Goal: Task Accomplishment & Management: Manage account settings

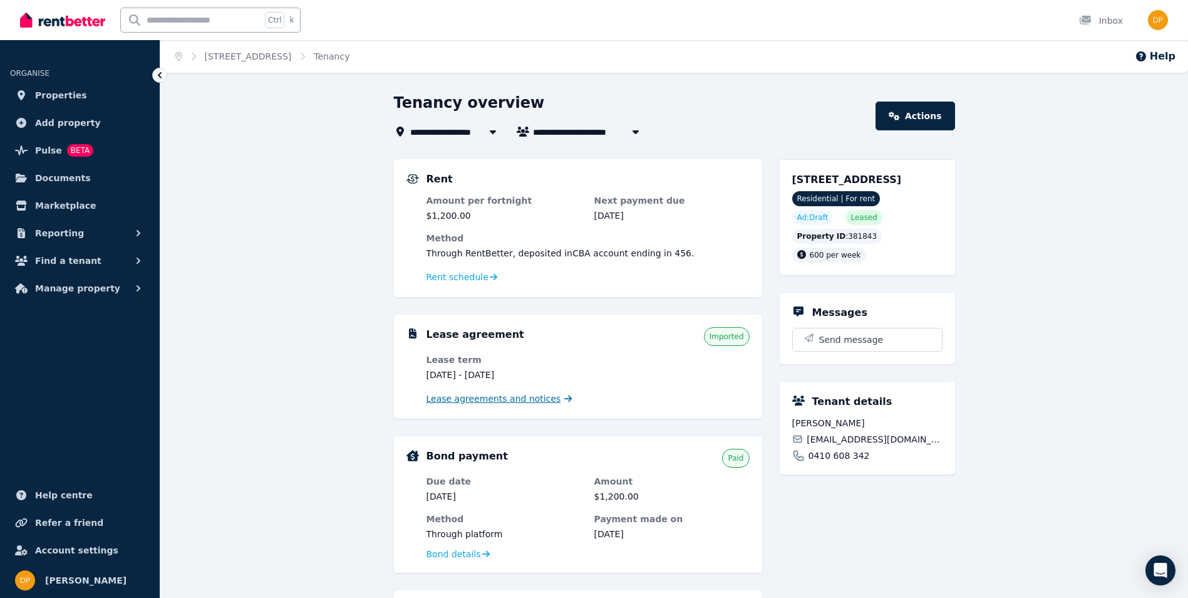
click at [524, 400] on span "Lease agreements and notices" at bounding box center [494, 398] width 135 height 13
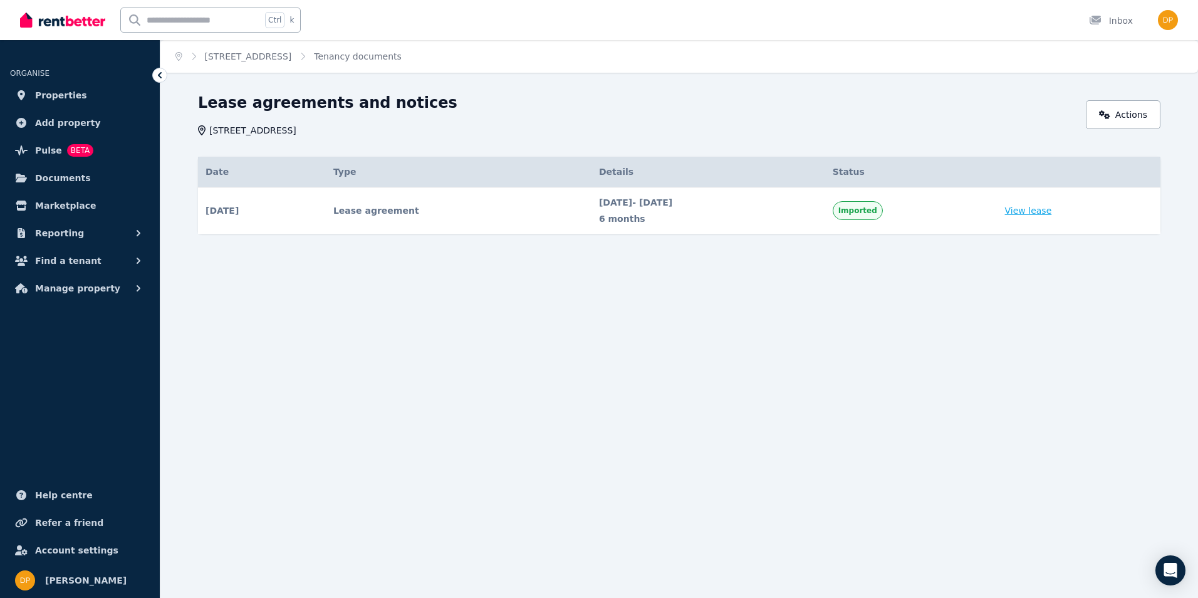
click at [1052, 216] on link "View lease" at bounding box center [1028, 210] width 47 height 13
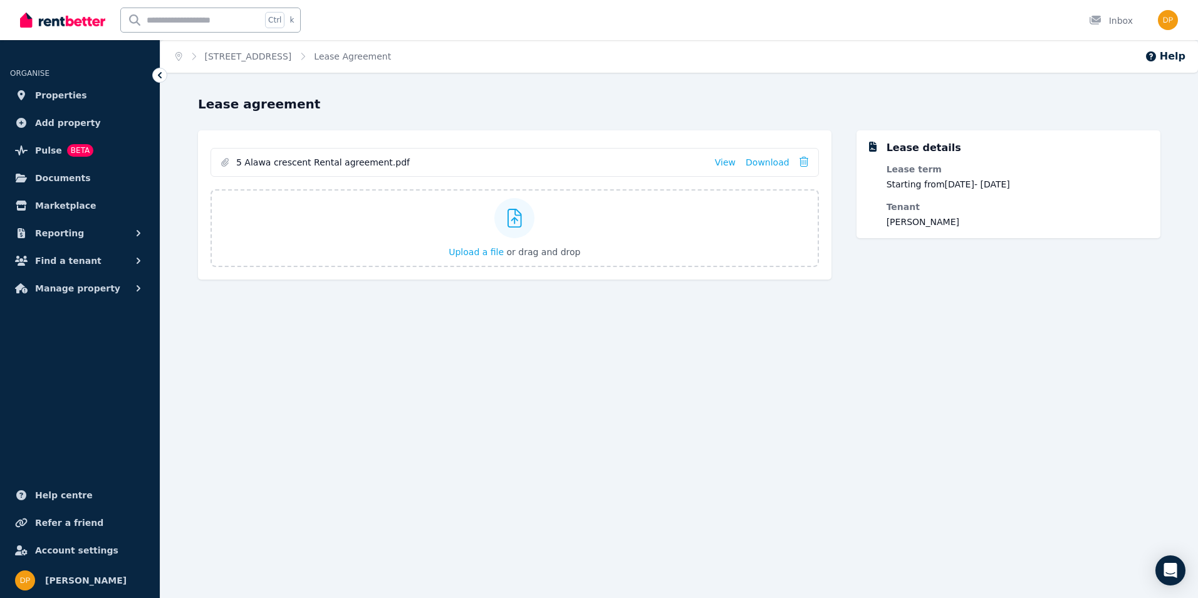
click at [236, 65] on ol "Home 5 Alawa Cres, Alawa Lease Agreement" at bounding box center [283, 56] width 246 height 33
click at [238, 56] on link "5 Alawa Cres, Alawa" at bounding box center [248, 56] width 87 height 10
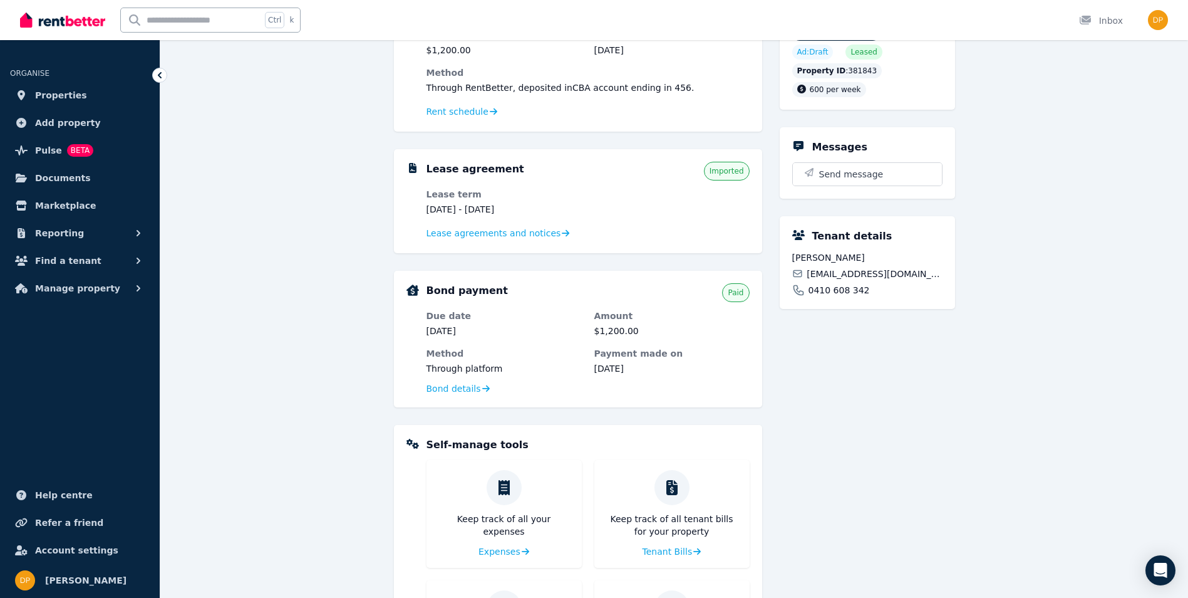
scroll to position [188, 0]
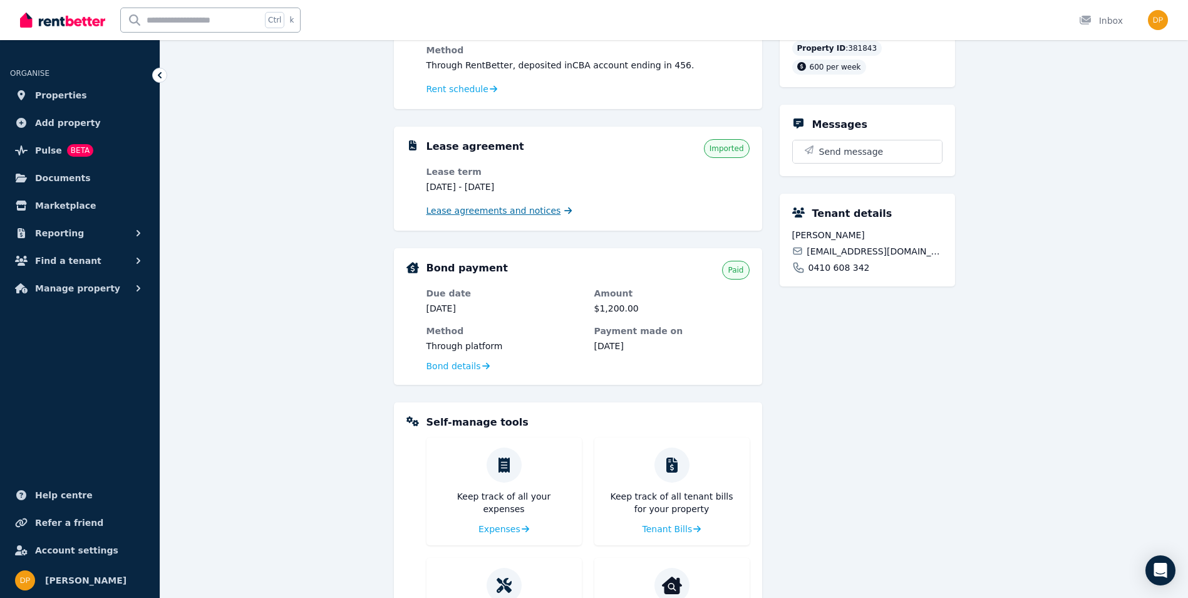
click at [489, 215] on span "Lease agreements and notices" at bounding box center [494, 210] width 135 height 13
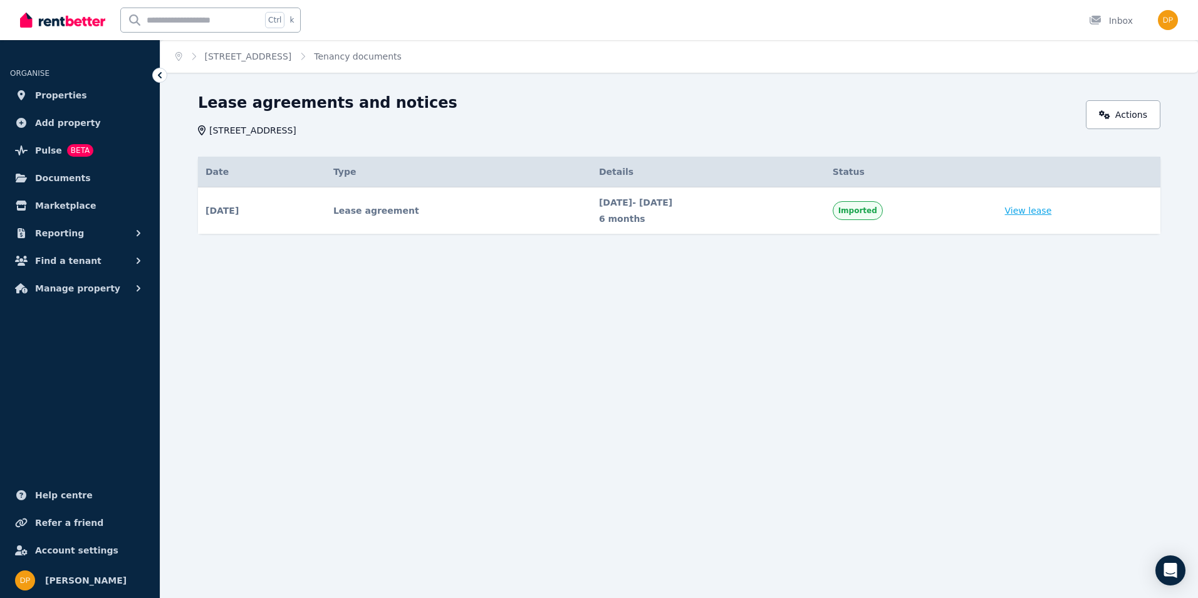
click at [1052, 210] on link "View lease" at bounding box center [1028, 210] width 47 height 13
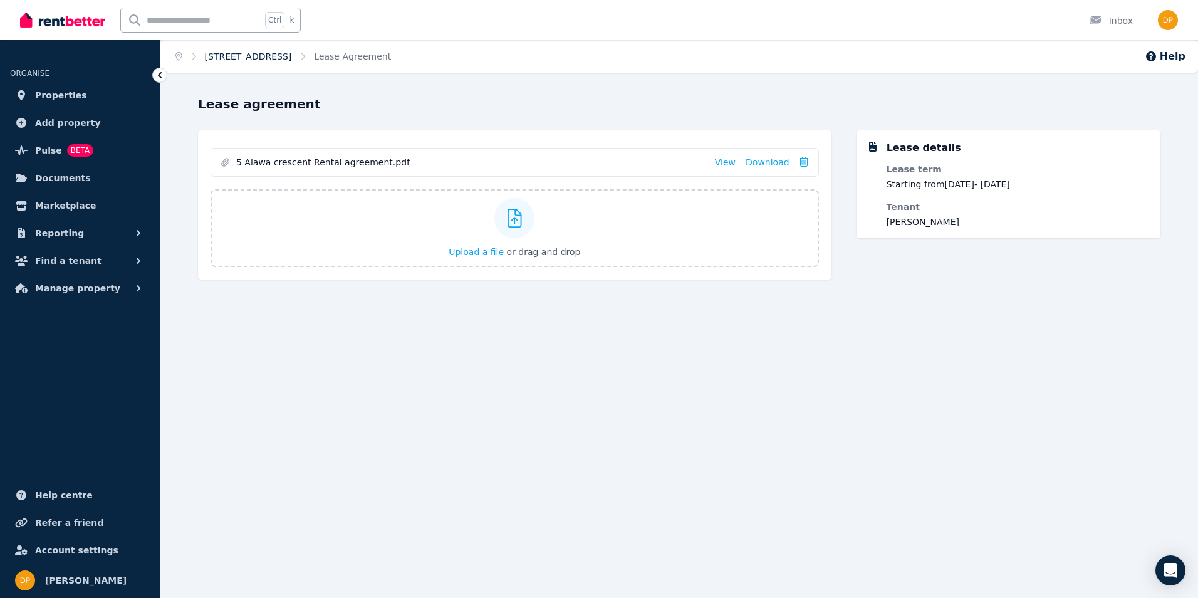
click at [205, 54] on link "5 Alawa Cres, Alawa" at bounding box center [248, 56] width 87 height 10
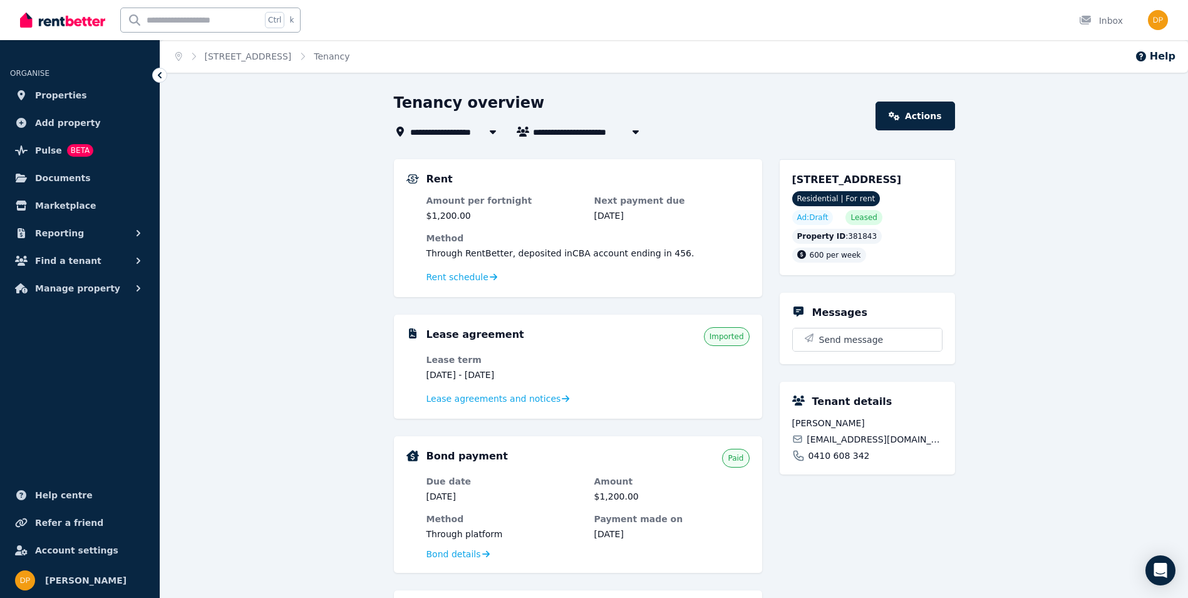
click at [438, 129] on span "5 Alawa Cres, Alawa" at bounding box center [462, 131] width 105 height 15
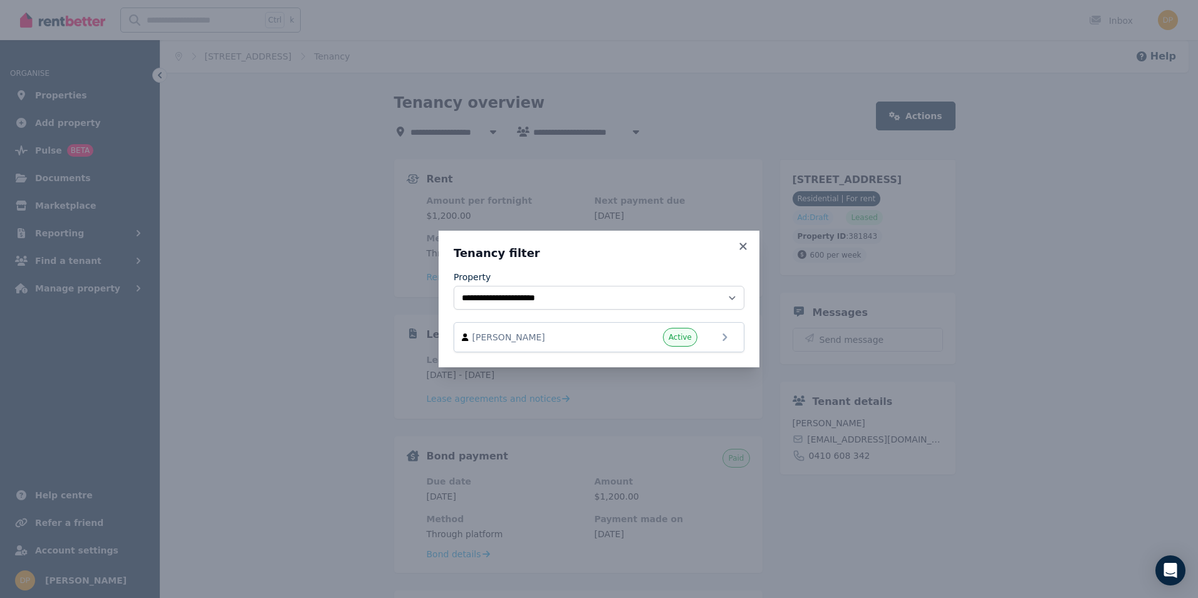
click at [745, 239] on div "**********" at bounding box center [598, 299] width 321 height 137
click at [749, 243] on icon at bounding box center [743, 246] width 13 height 11
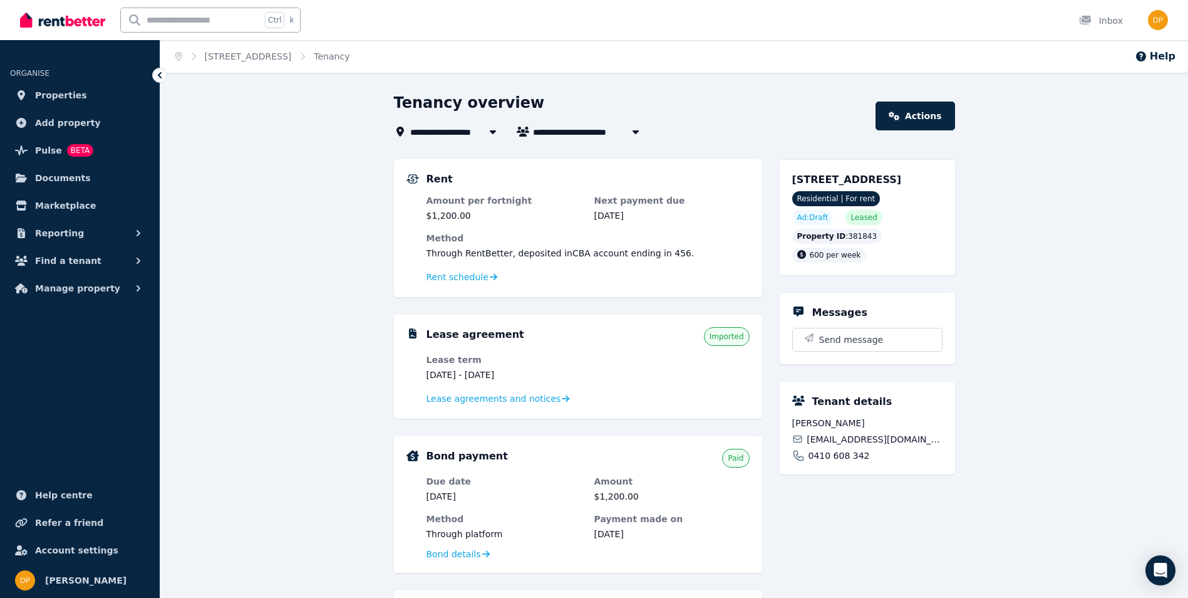
click at [859, 190] on div "5 Alawa Cres, Alawa NT 0810 Residential | For rent Ad: Draft Leased Property ID…" at bounding box center [867, 217] width 150 height 90
click at [74, 237] on span "Reporting" at bounding box center [59, 233] width 49 height 15
click at [91, 235] on button "Reporting" at bounding box center [80, 233] width 140 height 25
click at [93, 237] on button "Reporting" at bounding box center [80, 233] width 140 height 25
click at [97, 320] on button "Find a tenant" at bounding box center [80, 313] width 140 height 25
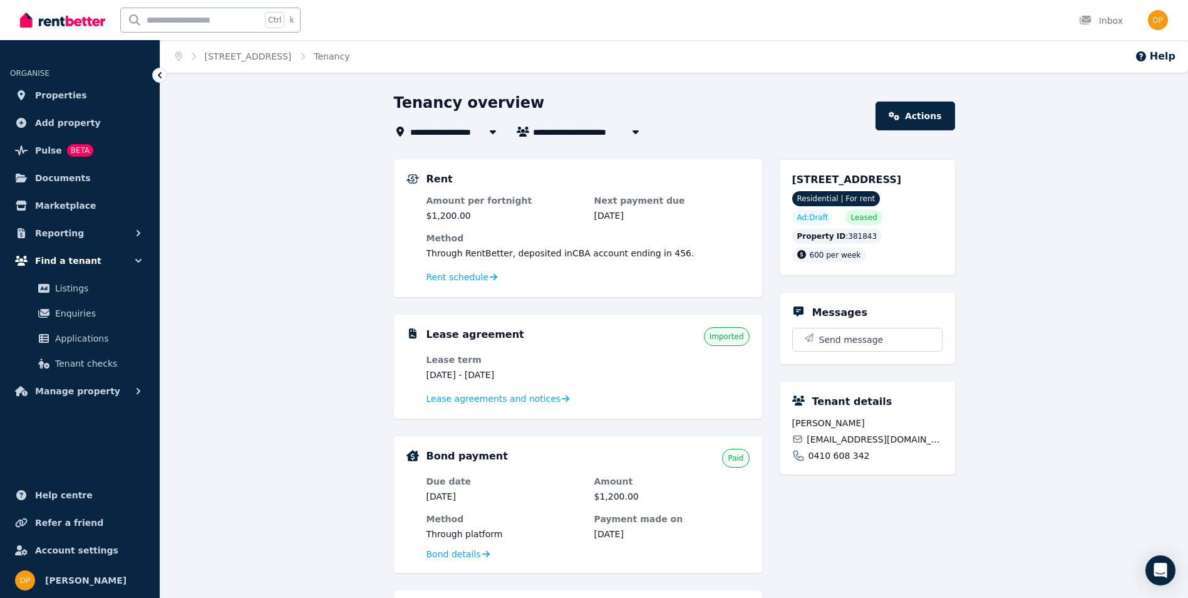
click at [119, 269] on button "Find a tenant" at bounding box center [80, 260] width 140 height 25
click at [63, 94] on span "Properties" at bounding box center [61, 95] width 52 height 15
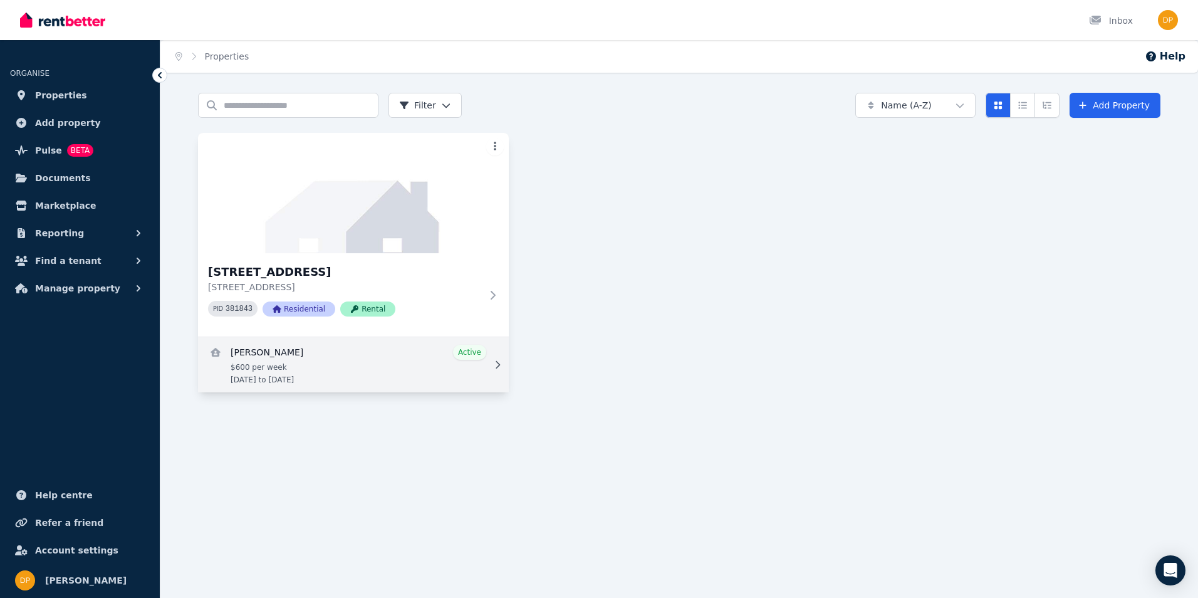
click at [353, 348] on link "View details for Jenico Kenneth Bautista" at bounding box center [353, 364] width 311 height 55
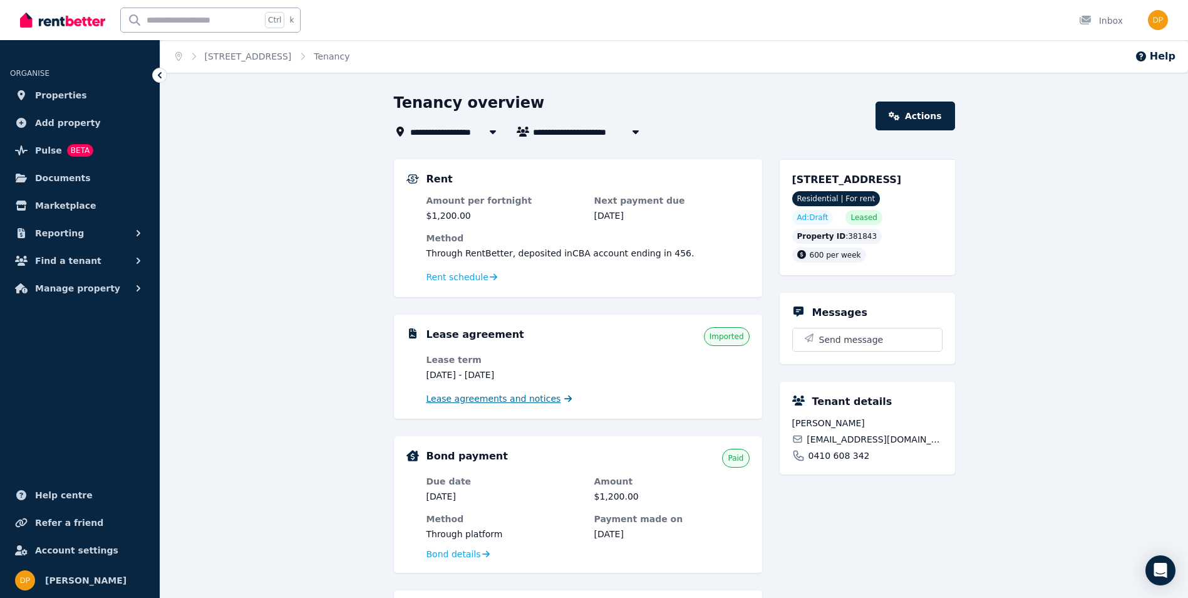
click at [499, 395] on span "Lease agreements and notices" at bounding box center [494, 398] width 135 height 13
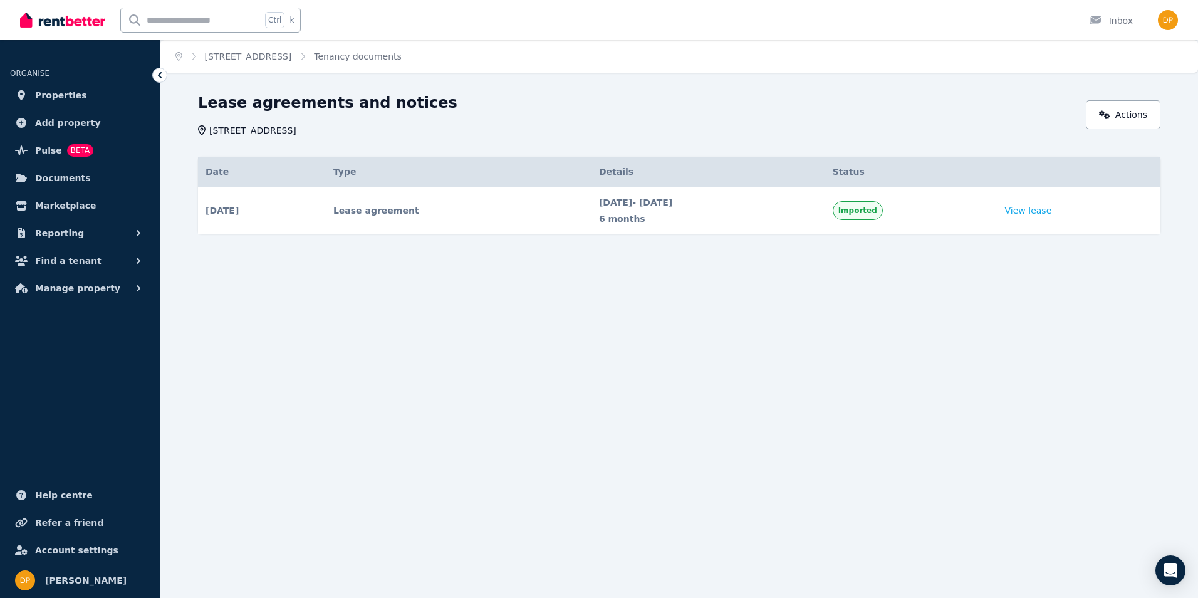
click at [358, 212] on td "Lease agreement" at bounding box center [459, 210] width 266 height 47
click at [383, 214] on td "Lease agreement" at bounding box center [459, 210] width 266 height 47
click at [1030, 213] on link "View lease" at bounding box center [1028, 210] width 47 height 13
click at [1132, 113] on link "Actions" at bounding box center [1123, 114] width 75 height 29
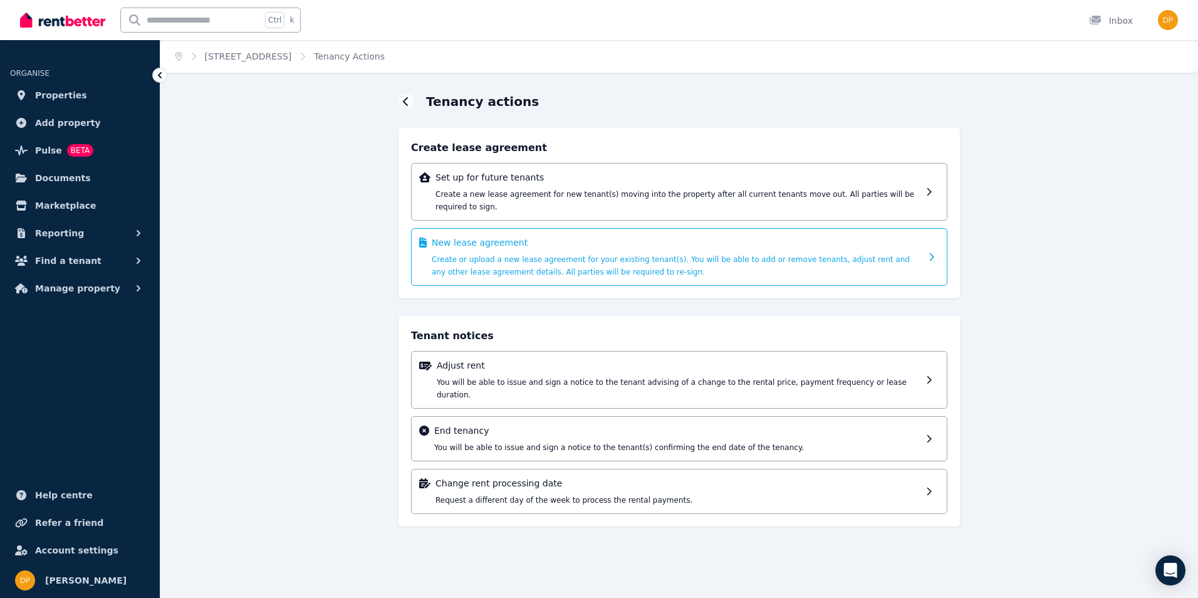
click at [585, 255] on span "Create or upload a new lease agreement for your existing tenant(s). You will be…" at bounding box center [671, 265] width 478 height 21
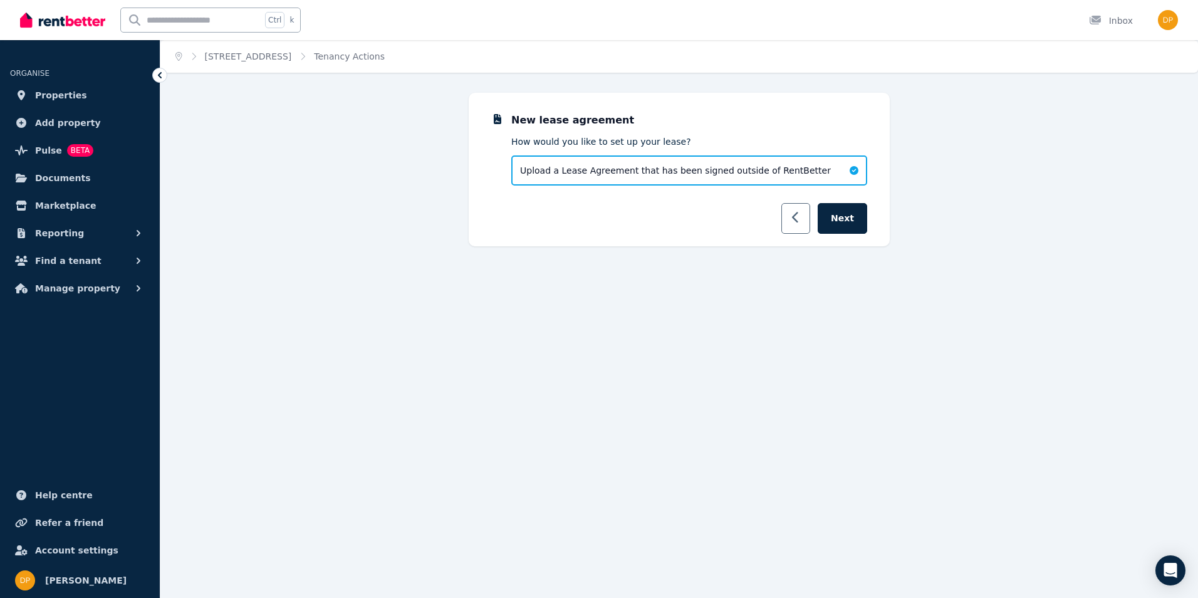
click at [797, 217] on icon "button" at bounding box center [795, 217] width 6 height 11
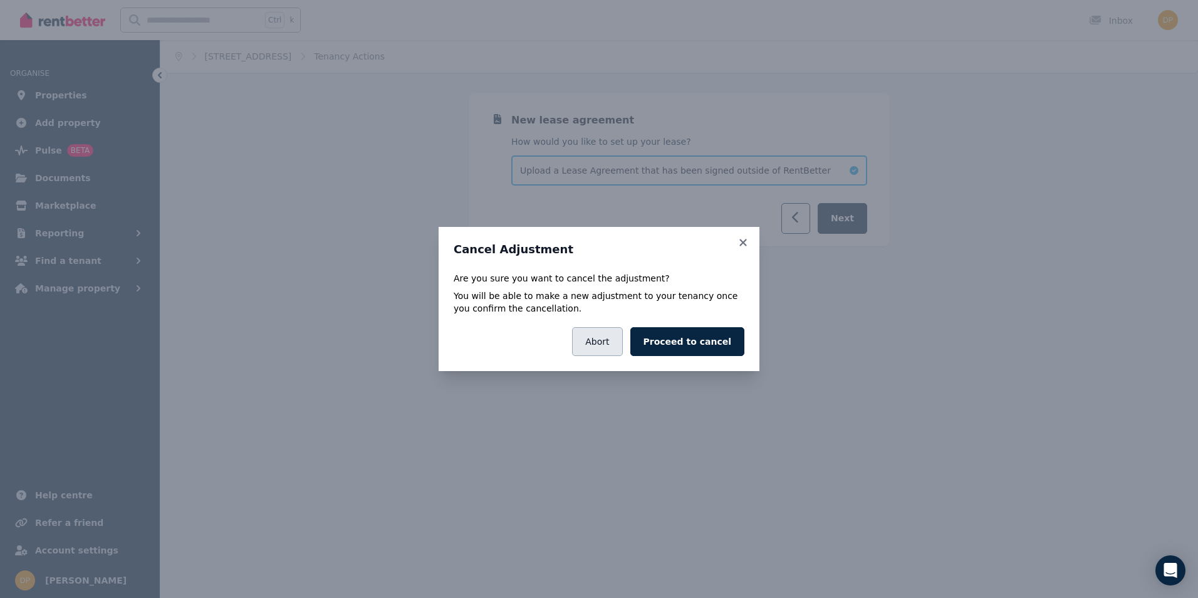
click at [622, 340] on button "Abort" at bounding box center [597, 341] width 50 height 29
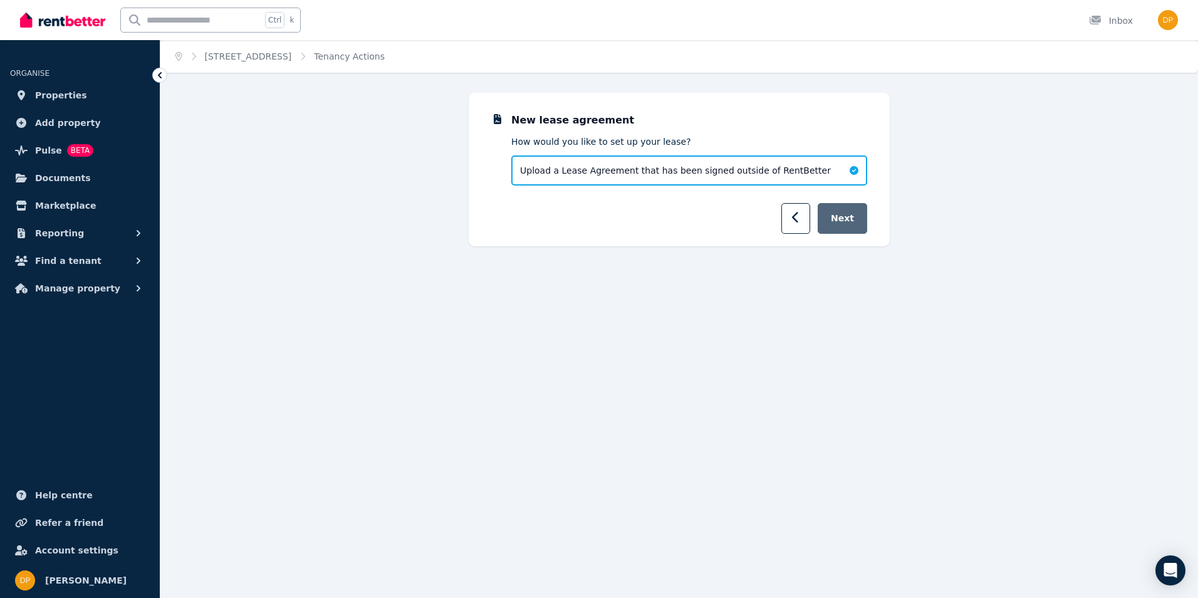
click at [841, 218] on button "Next" at bounding box center [841, 218] width 49 height 31
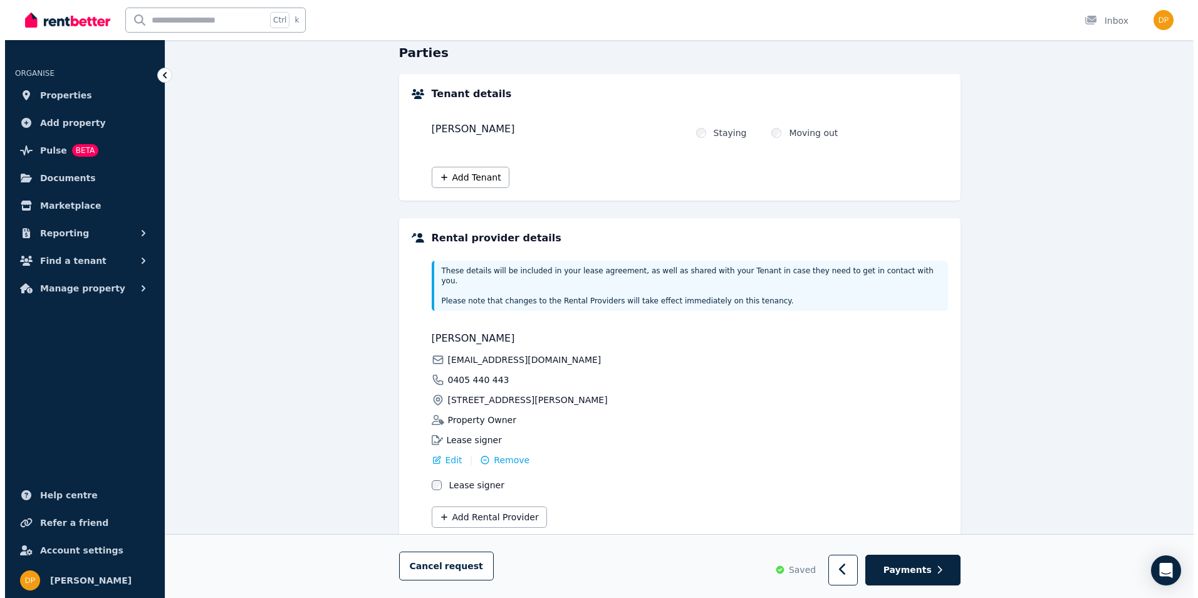
scroll to position [140, 0]
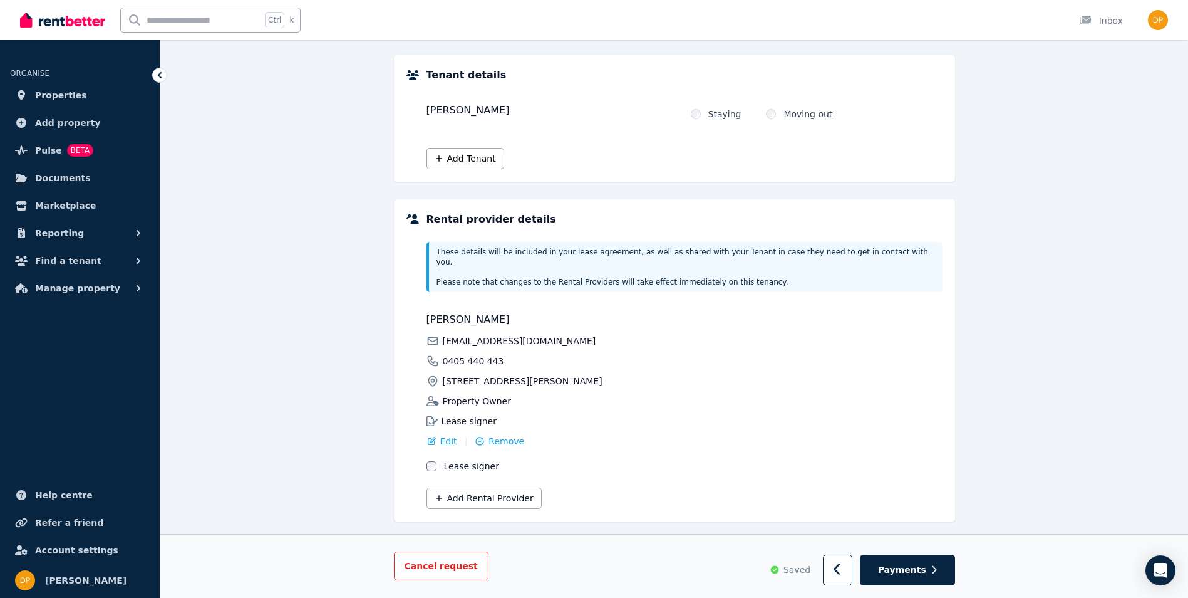
click at [454, 576] on button "Cancel request" at bounding box center [441, 566] width 95 height 29
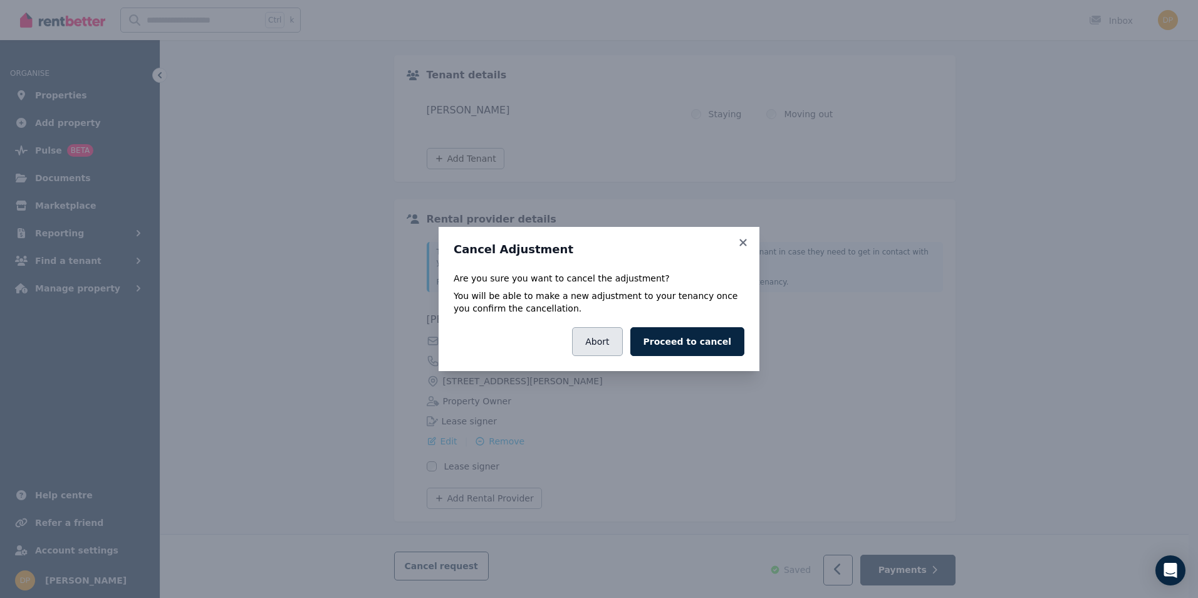
click at [622, 348] on button "Abort" at bounding box center [597, 341] width 50 height 29
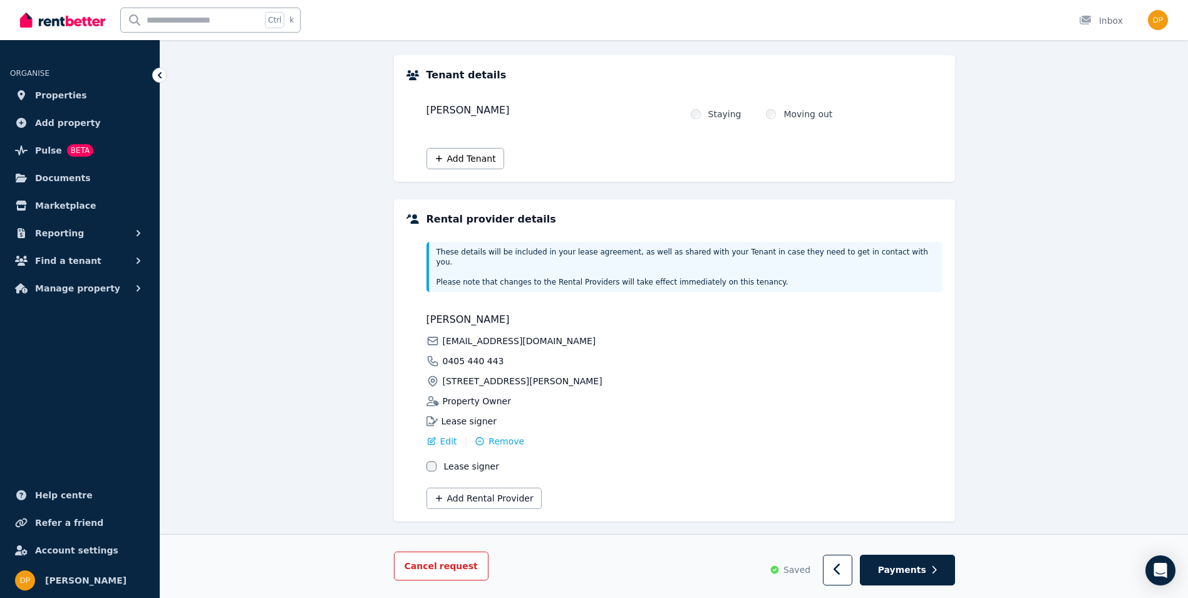
click at [429, 568] on span "Cancel request" at bounding box center [441, 566] width 73 height 10
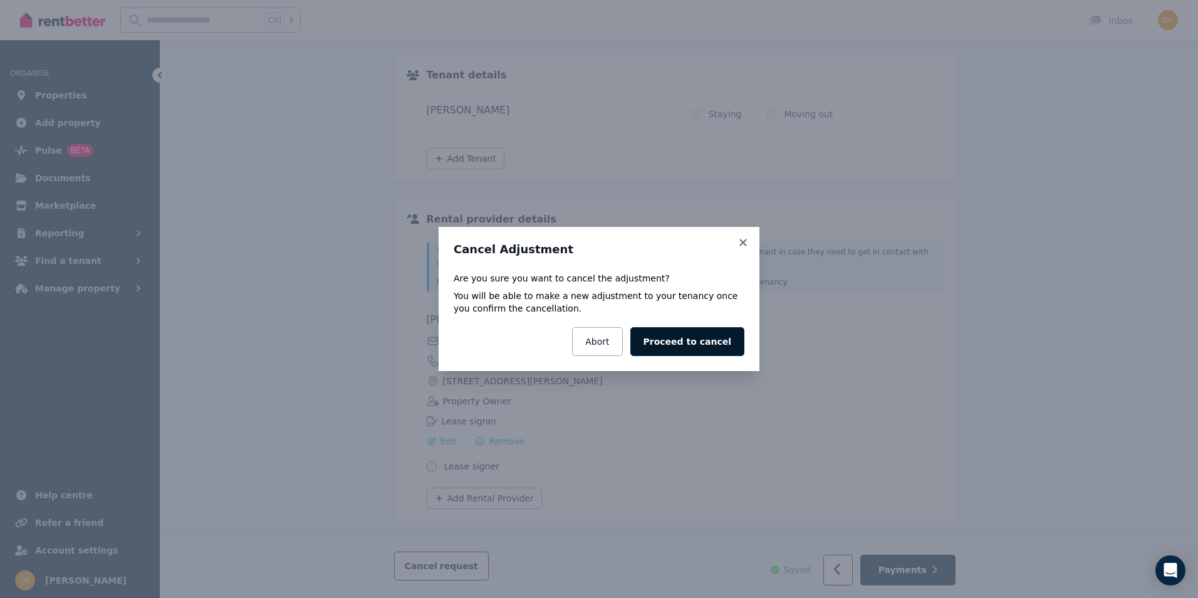
click at [719, 348] on button "Proceed to cancel" at bounding box center [687, 341] width 114 height 29
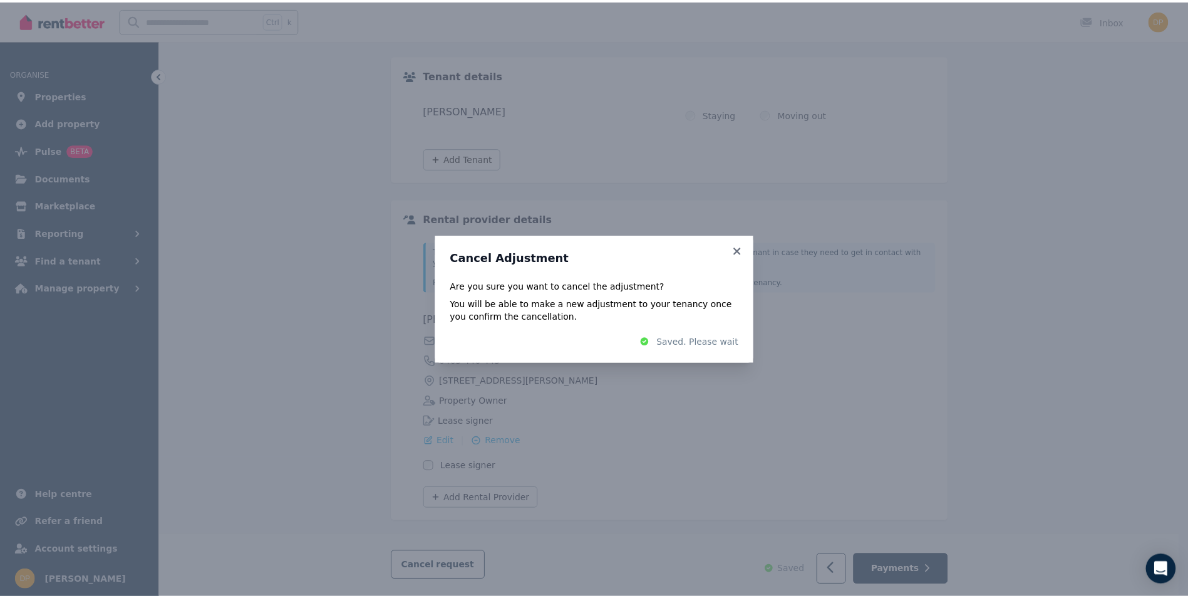
scroll to position [0, 0]
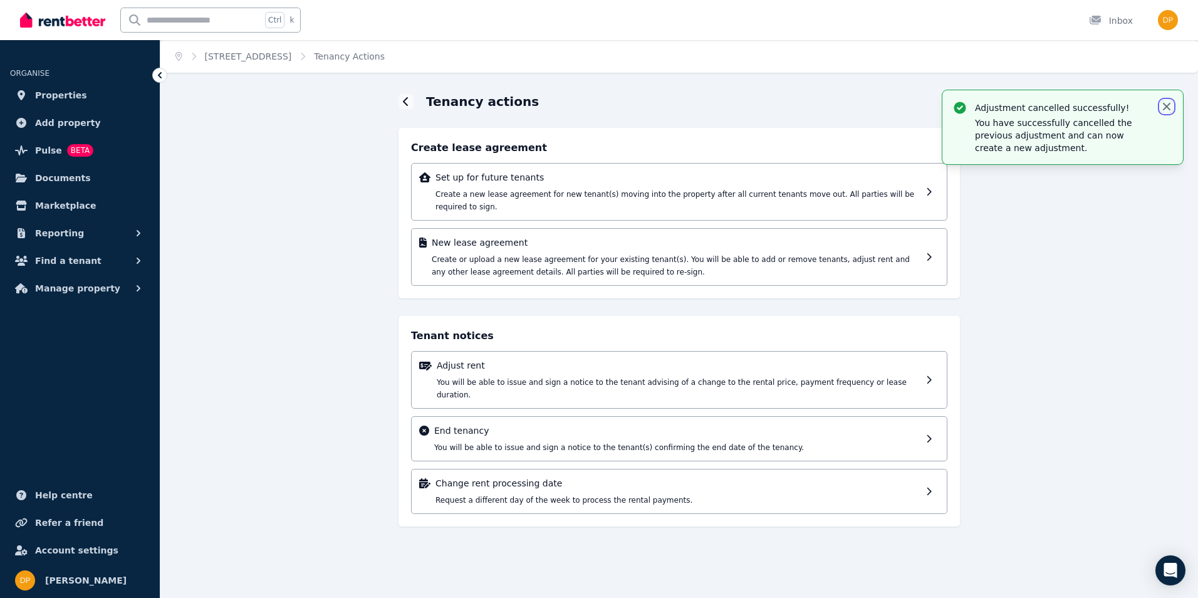
click at [1170, 104] on icon "button" at bounding box center [1167, 107] width 8 height 8
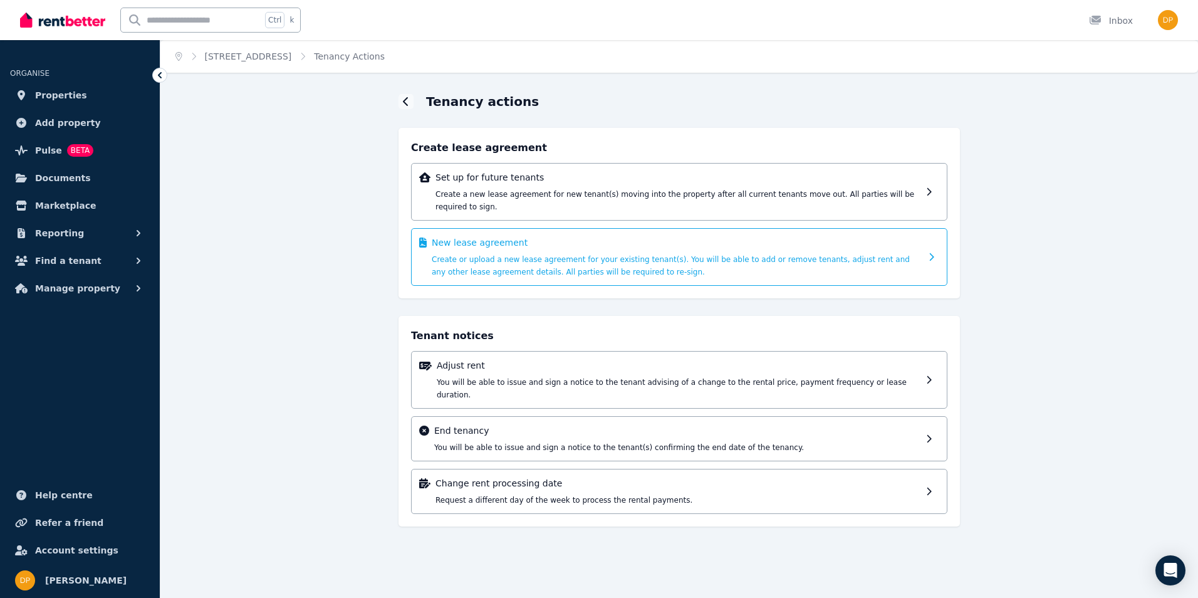
click at [547, 262] on span "Create or upload a new lease agreement for your existing tenant(s). You will be…" at bounding box center [671, 265] width 478 height 21
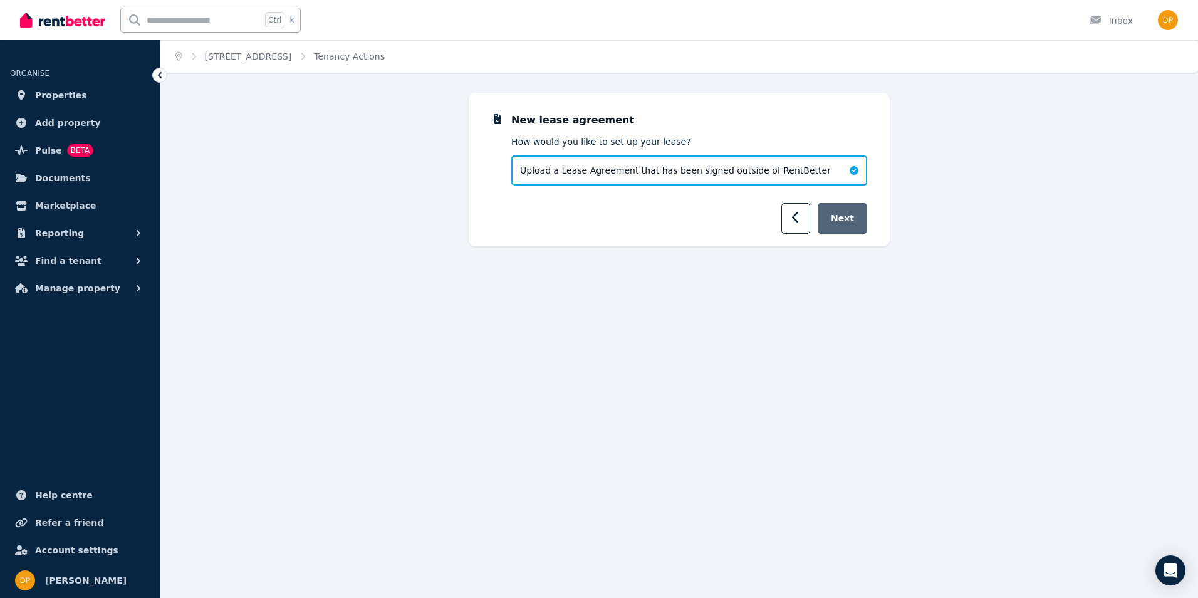
click at [840, 222] on button "Next" at bounding box center [841, 218] width 49 height 31
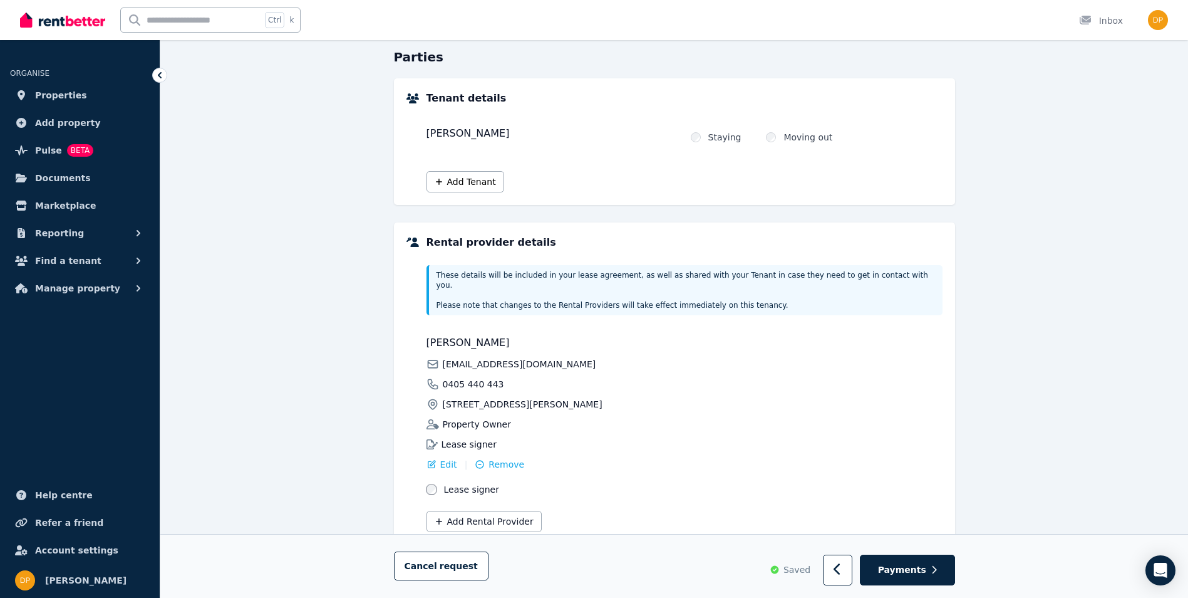
scroll to position [140, 0]
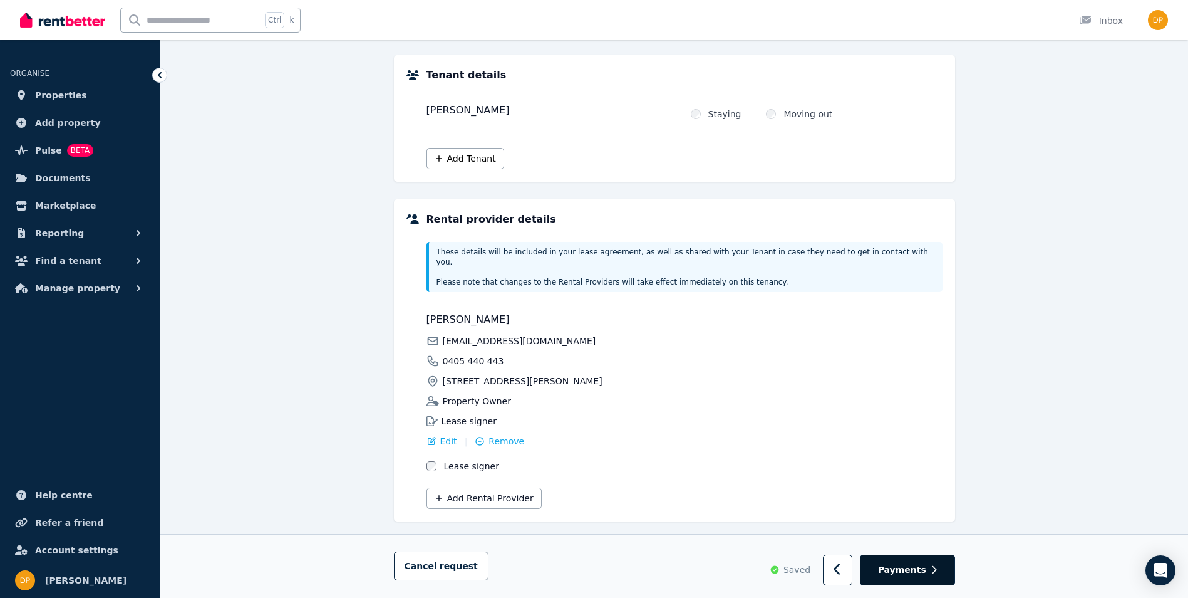
click at [905, 566] on span "Payments" at bounding box center [902, 570] width 48 height 13
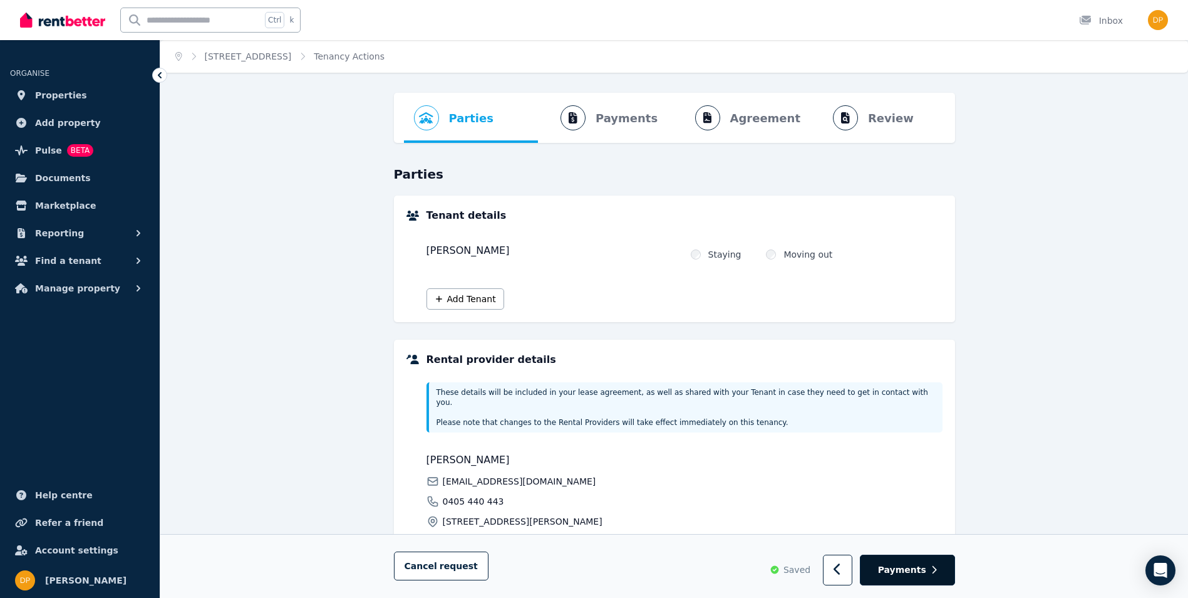
select select "**********"
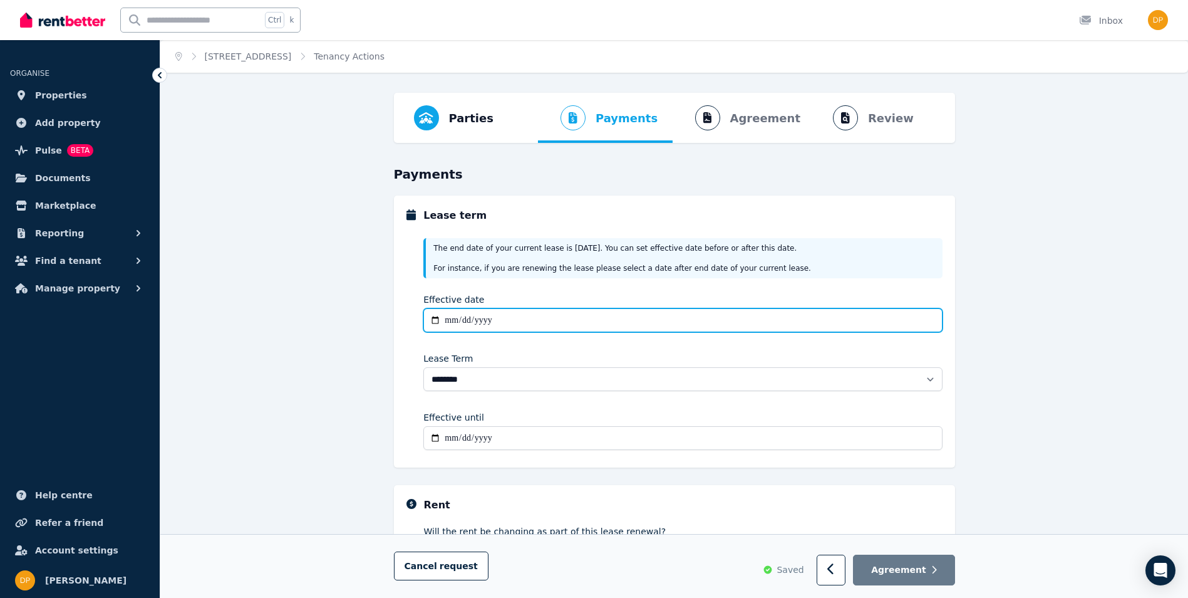
click at [529, 321] on input "Effective date" at bounding box center [682, 320] width 519 height 24
click at [496, 316] on input "Effective date" at bounding box center [682, 320] width 519 height 24
click at [452, 321] on input "Effective date" at bounding box center [682, 320] width 519 height 24
type input "**********"
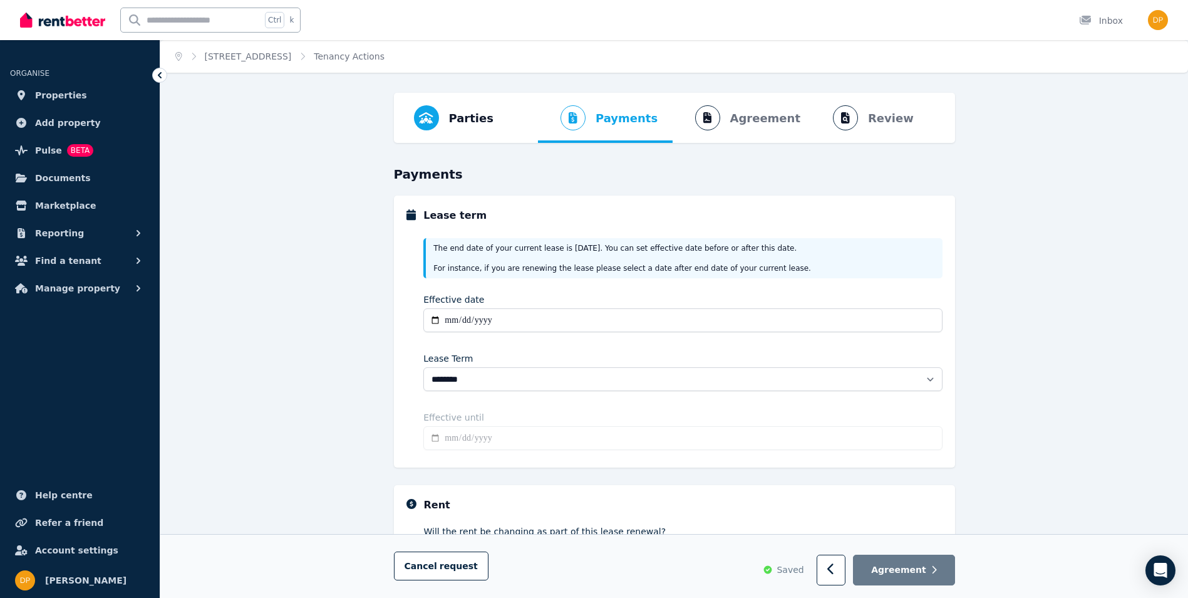
click at [561, 444] on input "Effective until" at bounding box center [682, 438] width 519 height 24
click at [376, 405] on div "**********" at bounding box center [674, 461] width 1028 height 737
type input "**********"
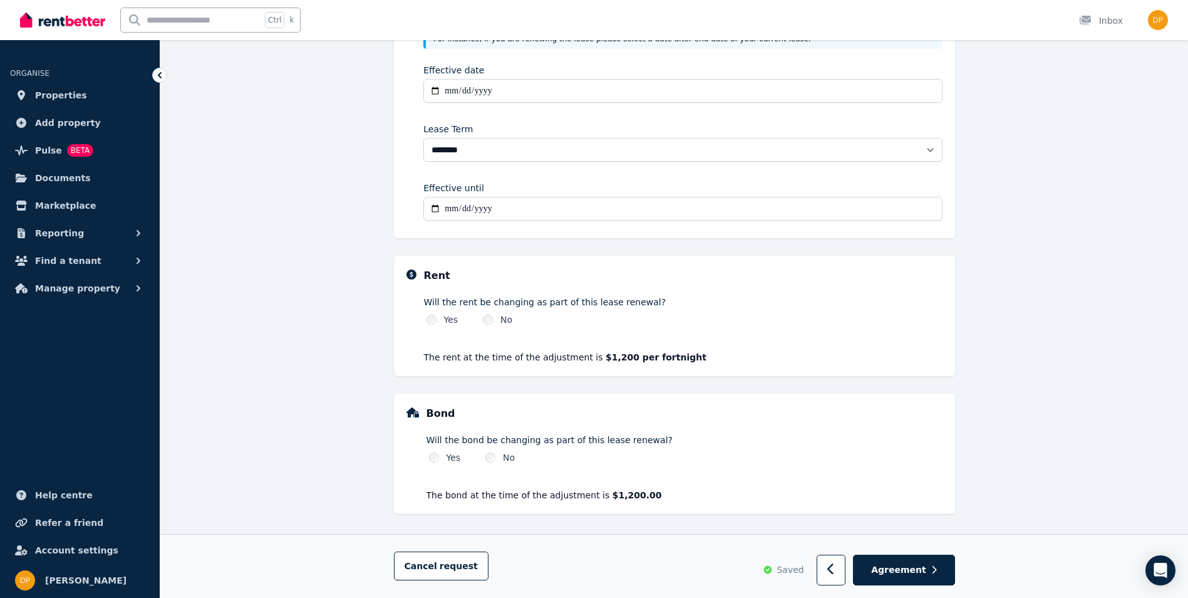
scroll to position [232, 0]
click at [898, 565] on span "Agreement" at bounding box center [898, 569] width 55 height 13
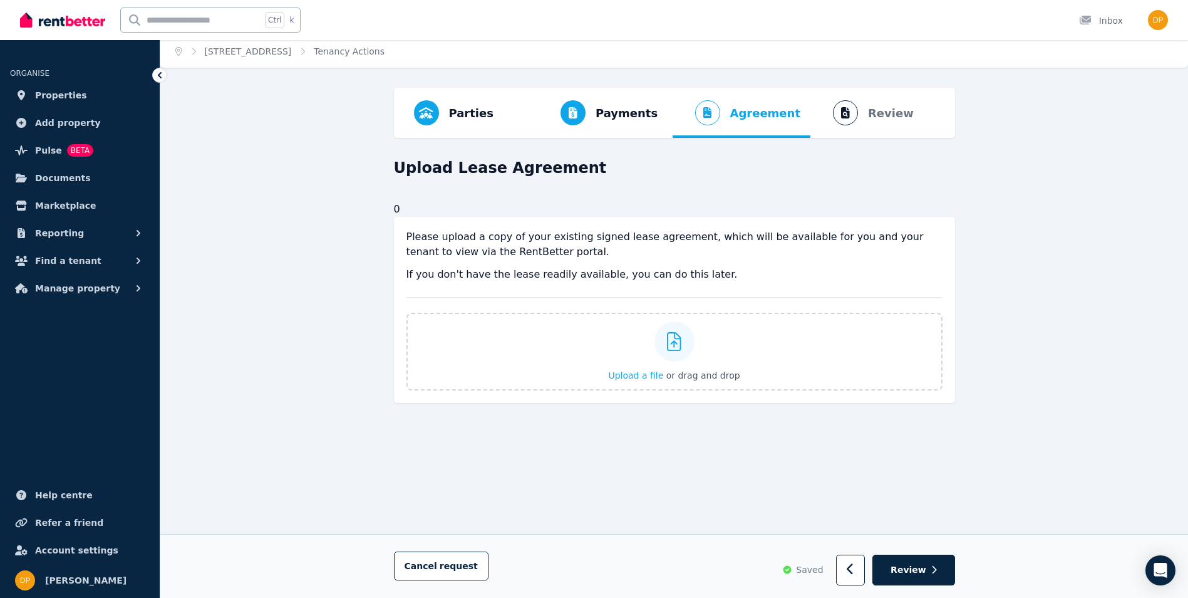
scroll to position [0, 0]
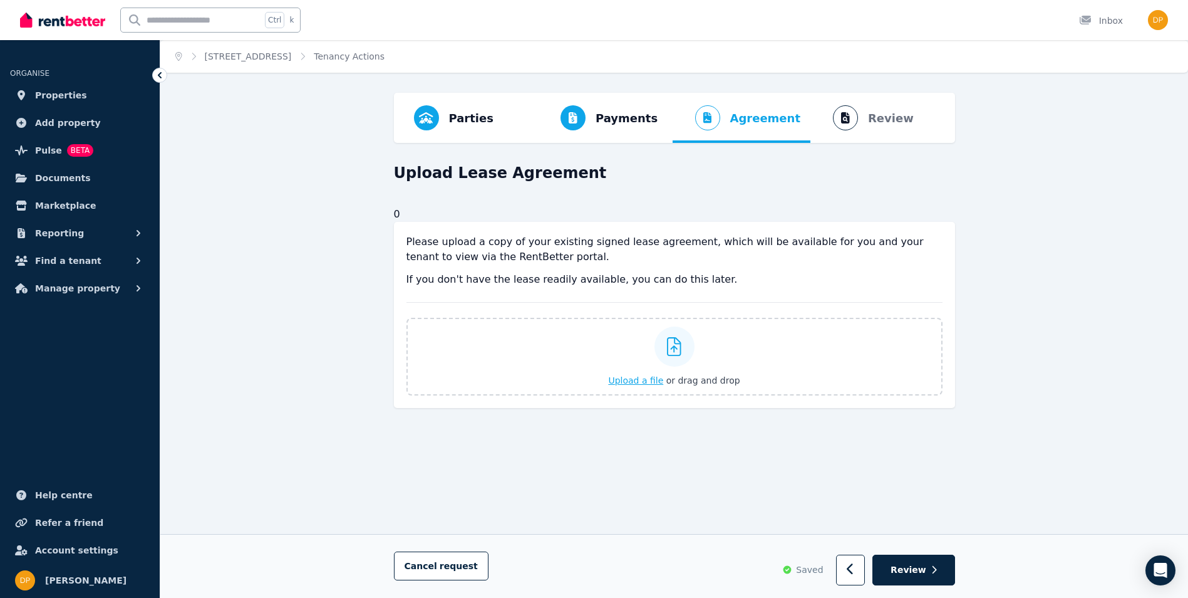
click at [646, 380] on span "Upload a file" at bounding box center [635, 380] width 55 height 10
click at [645, 375] on span "Upload a file" at bounding box center [635, 380] width 55 height 10
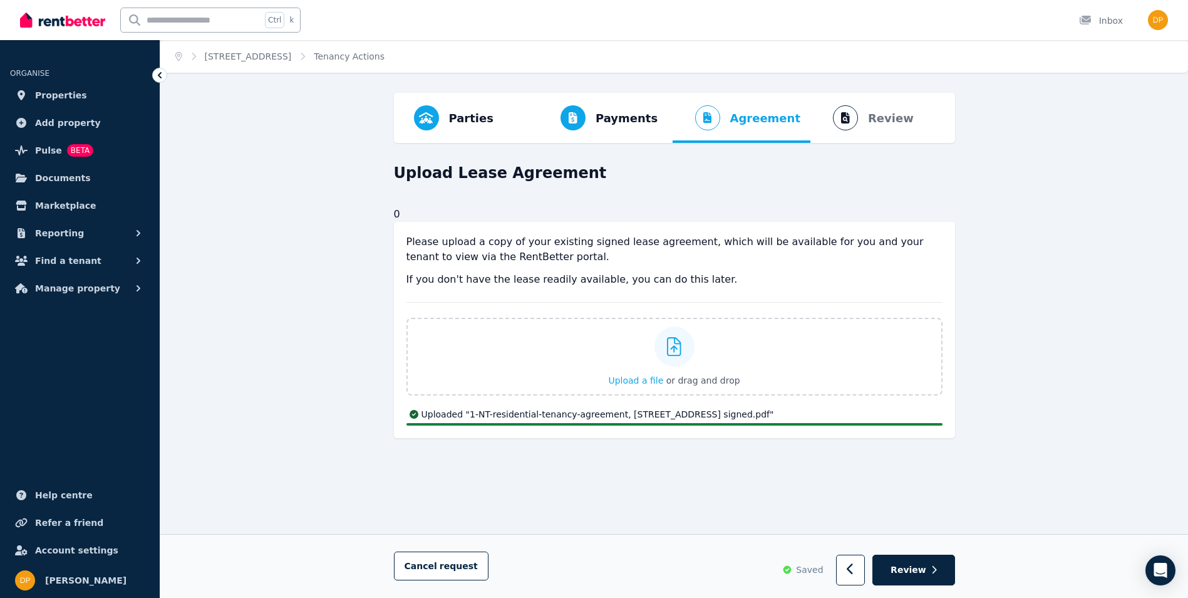
scroll to position [5, 0]
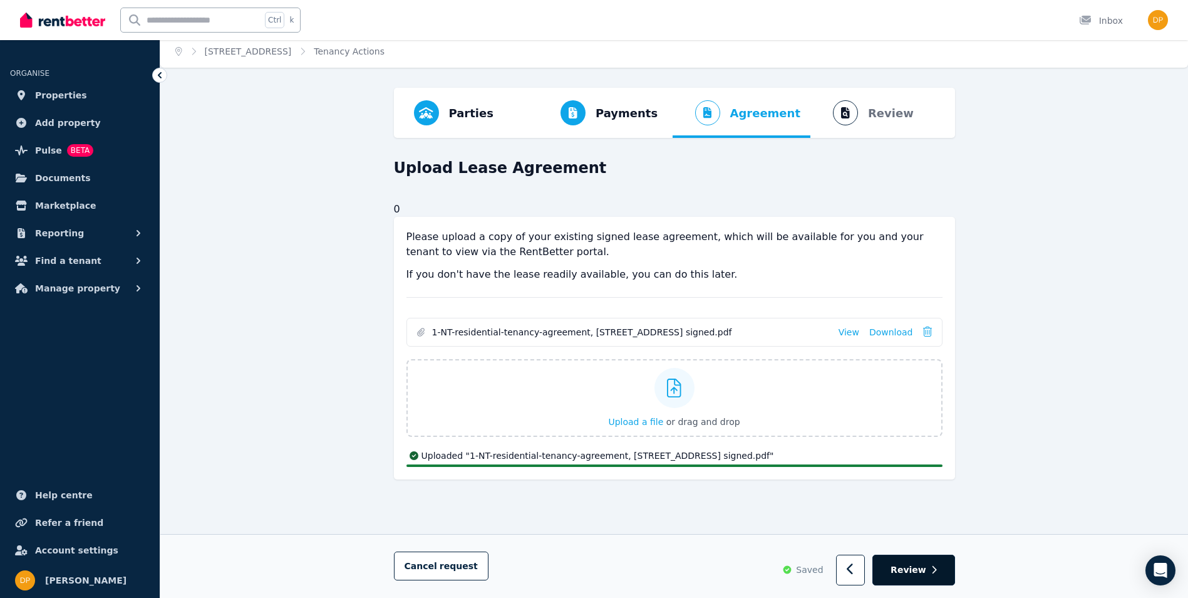
click at [911, 560] on button "Review" at bounding box center [914, 569] width 82 height 31
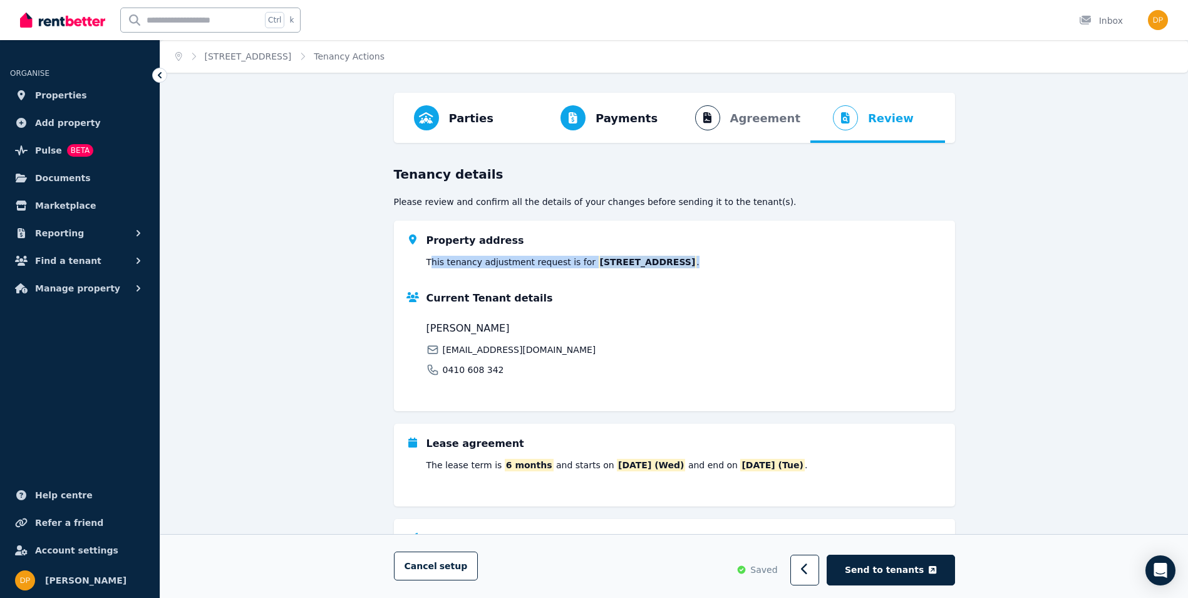
drag, startPoint x: 432, startPoint y: 261, endPoint x: 717, endPoint y: 256, distance: 285.1
click at [718, 256] on div "Property address This tenancy adjustment request is for 5 Alawa Cres, Alawa NT …" at bounding box center [685, 250] width 516 height 35
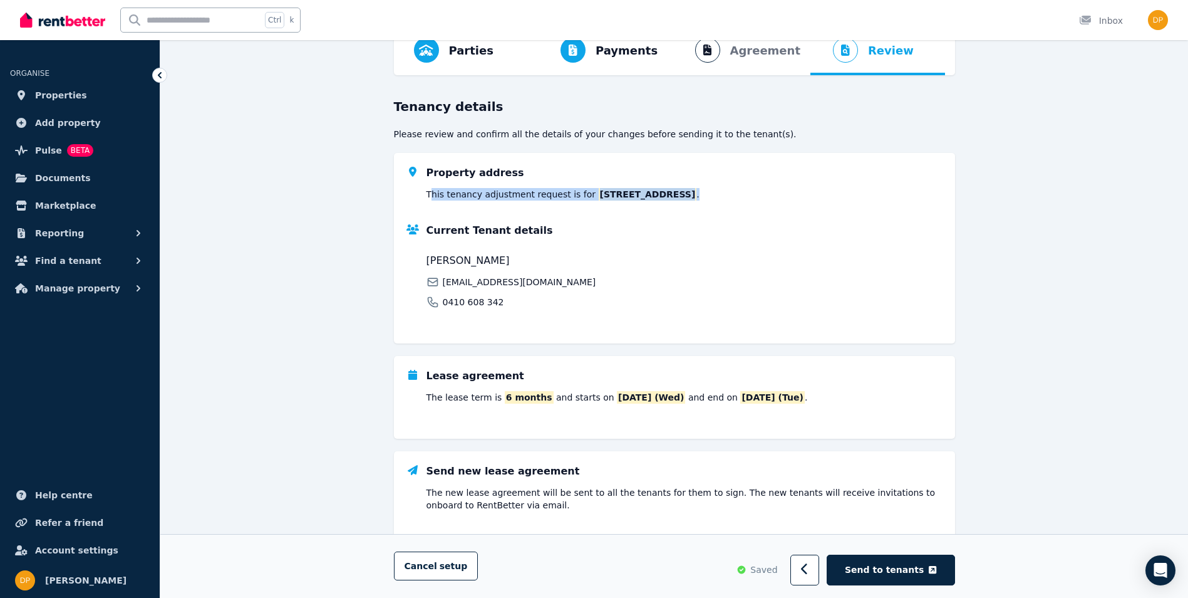
scroll to position [115, 0]
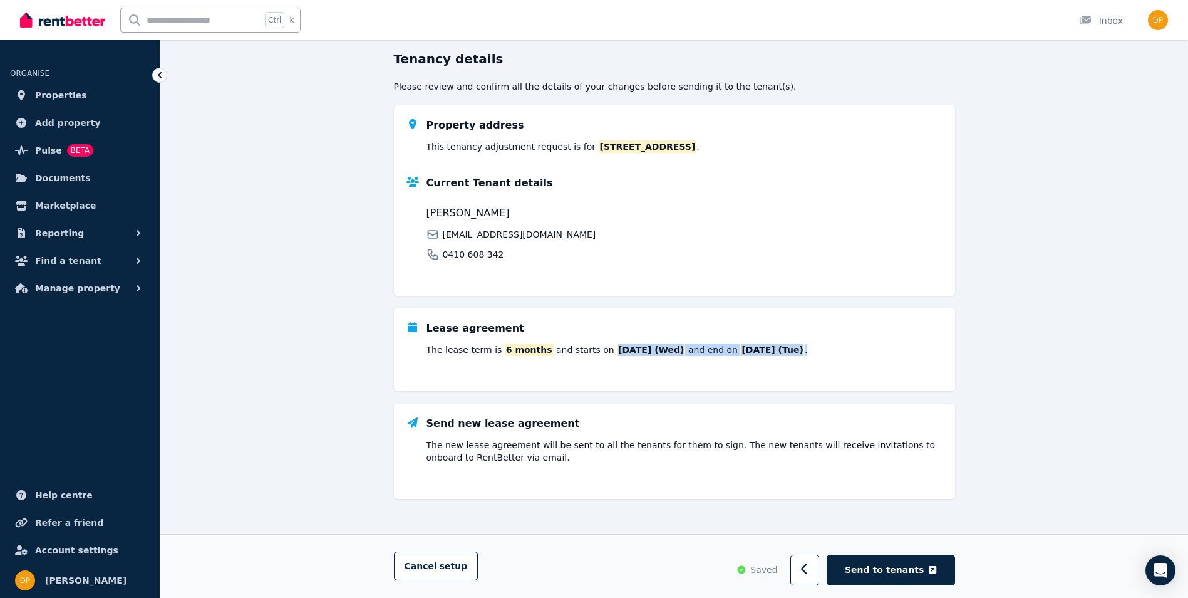
drag, startPoint x: 598, startPoint y: 350, endPoint x: 804, endPoint y: 348, distance: 206.1
click at [804, 347] on div "Lease agreement The lease term is 6 months and starts on 01/10/2025 (Wed) and e…" at bounding box center [685, 338] width 516 height 35
drag, startPoint x: 804, startPoint y: 348, endPoint x: 819, endPoint y: 373, distance: 29.8
click at [819, 373] on div "Lease agreement The lease term is 6 months and starts on 01/10/2025 (Wed) and e…" at bounding box center [674, 349] width 561 height 83
click at [610, 376] on div "Lease agreement The lease term is 6 months and starts on 01/10/2025 (Wed) and e…" at bounding box center [674, 349] width 561 height 83
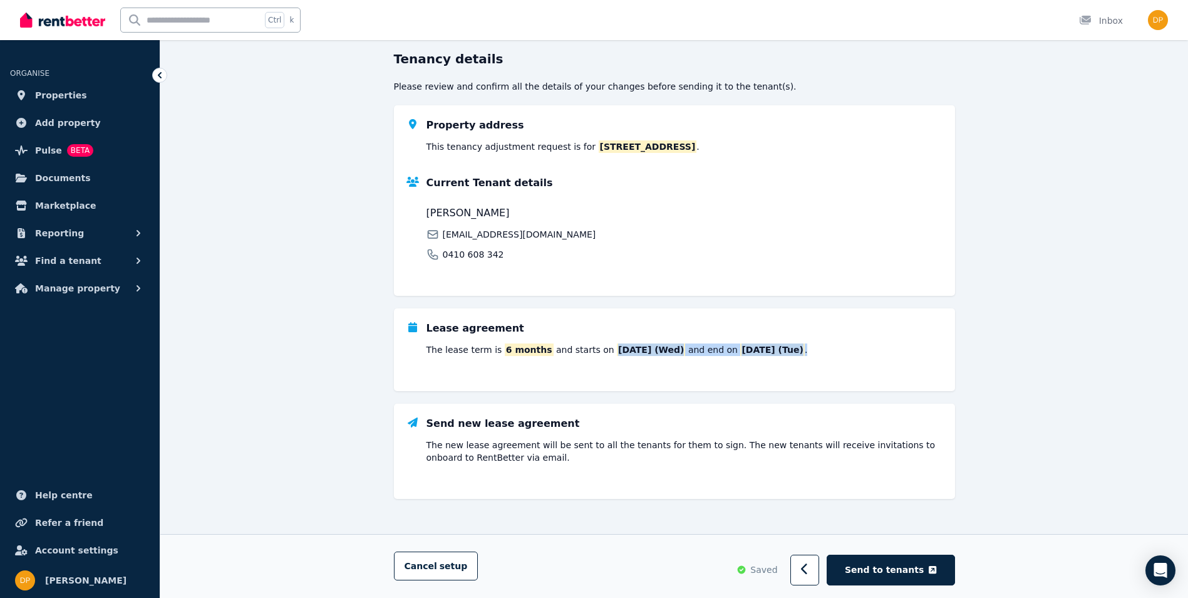
drag, startPoint x: 593, startPoint y: 348, endPoint x: 794, endPoint y: 340, distance: 201.2
click at [794, 340] on div "Lease agreement The lease term is 6 months and starts on 01/10/2025 (Wed) and e…" at bounding box center [685, 338] width 516 height 35
drag, startPoint x: 794, startPoint y: 340, endPoint x: 711, endPoint y: 386, distance: 94.5
click at [711, 386] on div "Lease agreement The lease term is 6 months and starts on 01/10/2025 (Wed) and e…" at bounding box center [674, 349] width 561 height 83
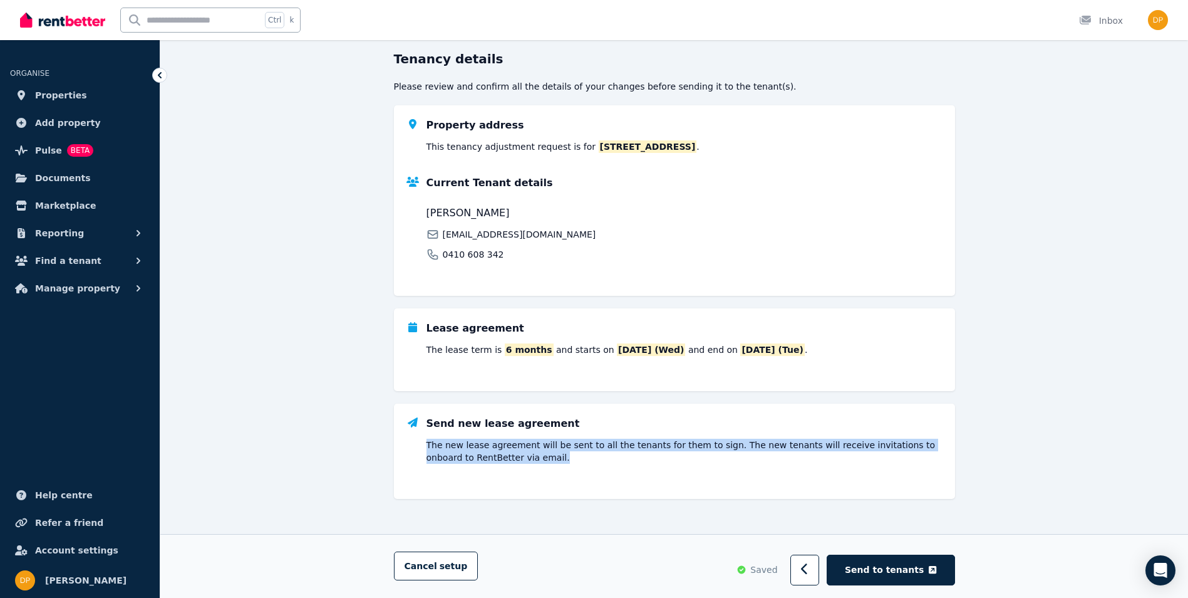
drag, startPoint x: 424, startPoint y: 450, endPoint x: 550, endPoint y: 459, distance: 126.2
click at [550, 459] on div "Send new lease agreement The new lease agreement will be sent to all the tenant…" at bounding box center [675, 440] width 536 height 48
drag, startPoint x: 550, startPoint y: 459, endPoint x: 558, endPoint y: 467, distance: 11.6
click at [558, 467] on div "Send new lease agreement The new lease agreement will be sent to all the tenant…" at bounding box center [674, 450] width 561 height 95
drag, startPoint x: 512, startPoint y: 465, endPoint x: 408, endPoint y: 444, distance: 106.9
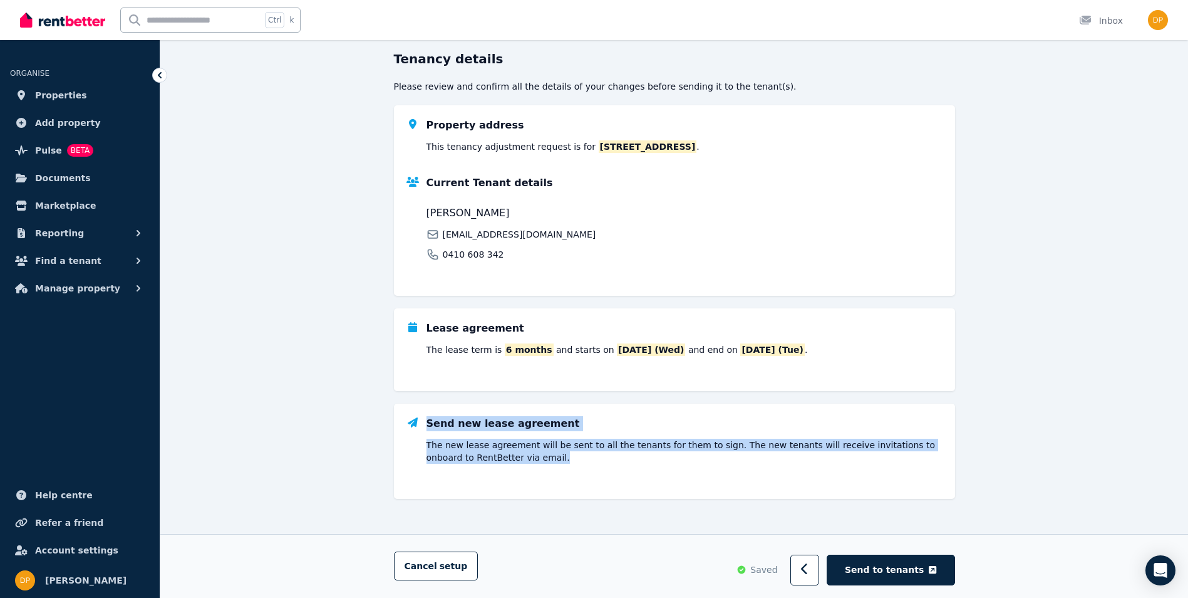
click at [408, 444] on div "Send new lease agreement The new lease agreement will be sent to all the tenant…" at bounding box center [674, 450] width 561 height 95
drag, startPoint x: 408, startPoint y: 444, endPoint x: 560, endPoint y: 473, distance: 155.0
click at [561, 472] on div "Send new lease agreement The new lease agreement will be sent to all the tenant…" at bounding box center [674, 450] width 561 height 95
click at [1010, 433] on div "Parties Rental provider and tenant details Payments Bond and rental payments Ag…" at bounding box center [674, 287] width 1028 height 620
click at [906, 423] on div "Send new lease agreement The new lease agreement will be sent to all the tenant…" at bounding box center [685, 440] width 516 height 48
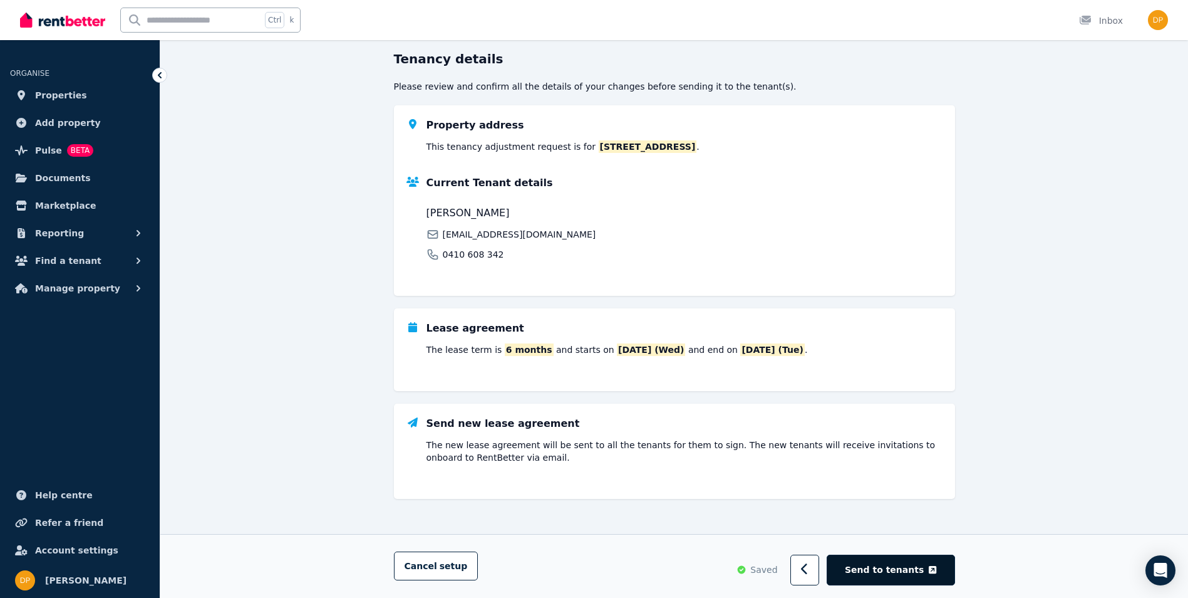
click at [923, 561] on button "Send to tenants" at bounding box center [891, 569] width 128 height 31
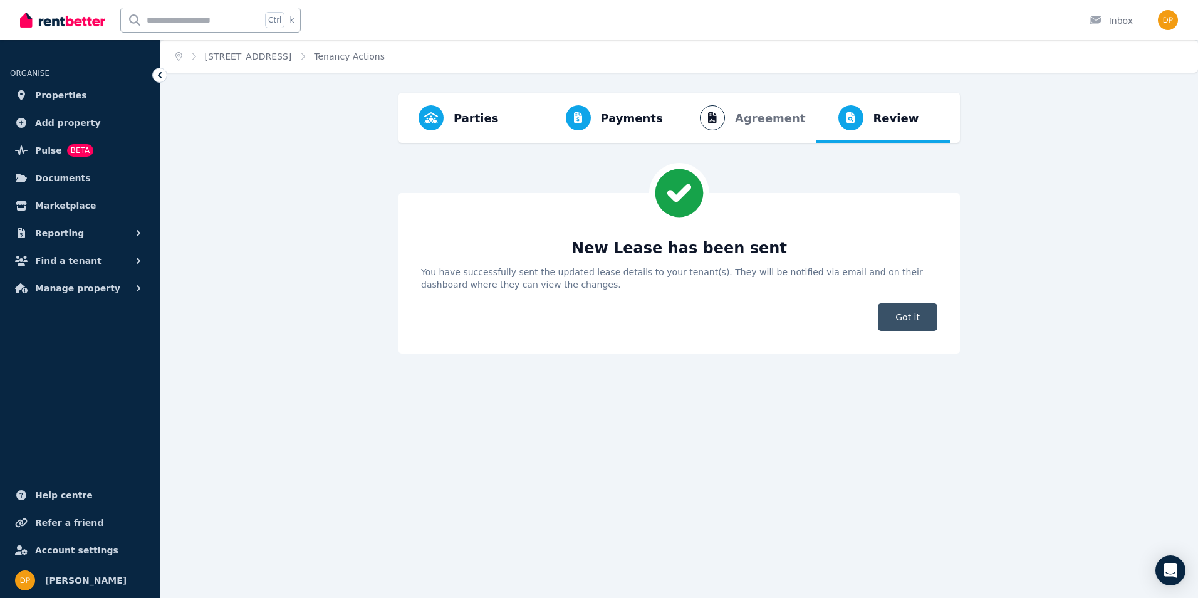
click at [915, 315] on span "Got it" at bounding box center [908, 317] width 60 height 28
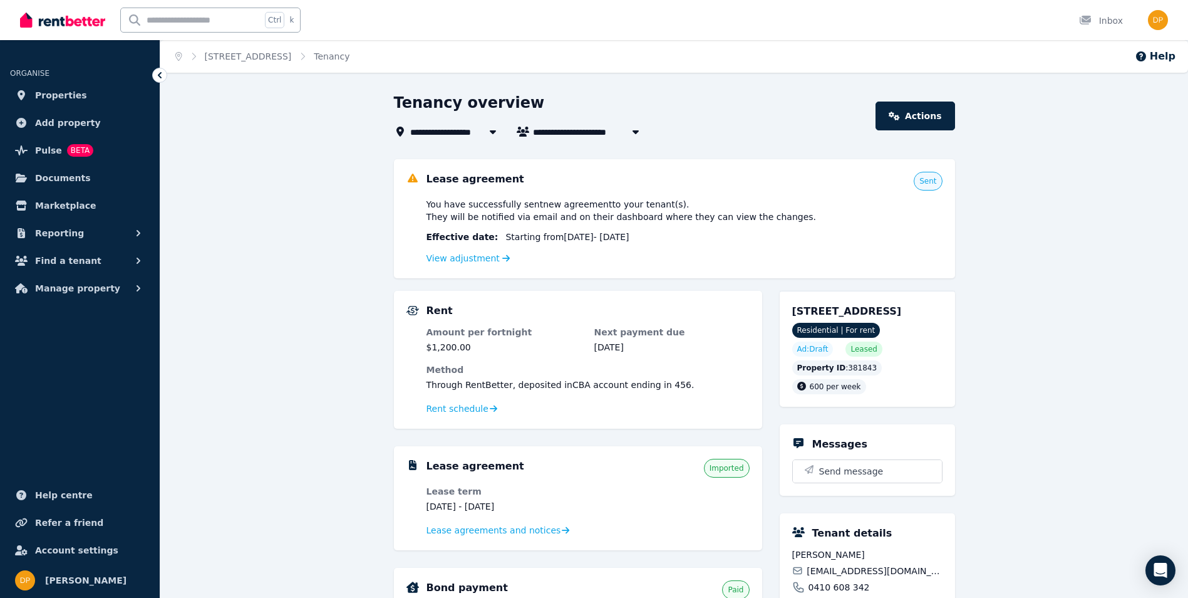
drag, startPoint x: 428, startPoint y: 219, endPoint x: 776, endPoint y: 217, distance: 348.3
click at [776, 217] on div "You have successfully sent new agreement to your tenant(s) . They will be notif…" at bounding box center [685, 210] width 516 height 25
drag, startPoint x: 776, startPoint y: 217, endPoint x: 761, endPoint y: 247, distance: 34.2
click at [777, 246] on div "You have successfully sent new agreement to your tenant(s) . They will be notif…" at bounding box center [685, 232] width 516 height 68
click at [479, 262] on link "View adjustment" at bounding box center [469, 258] width 84 height 10
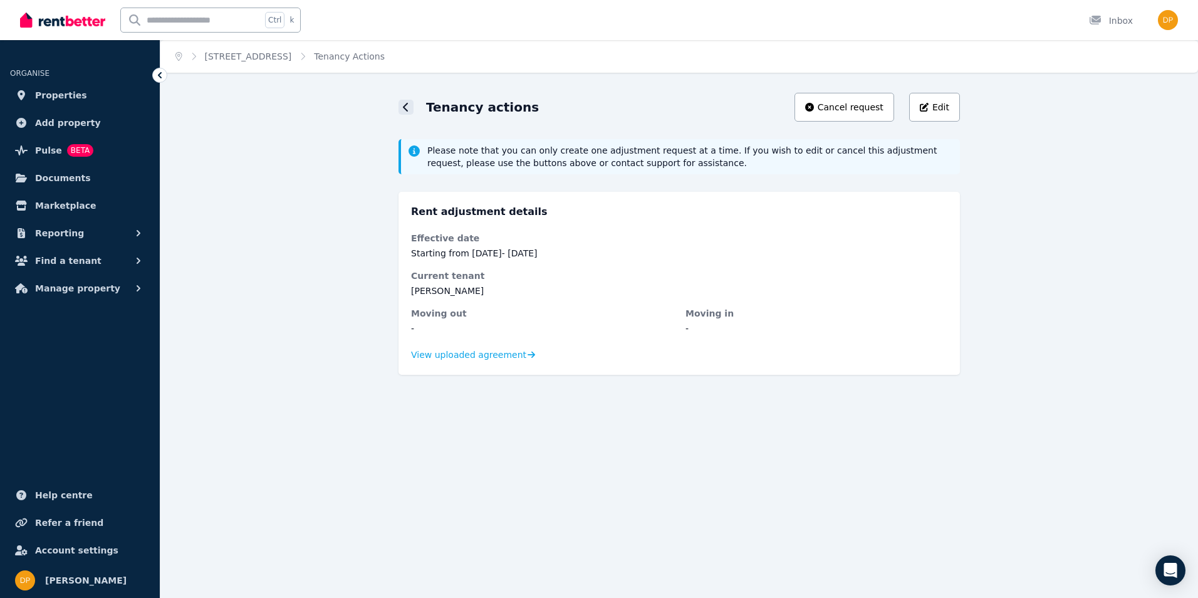
click at [408, 112] on div at bounding box center [405, 107] width 15 height 15
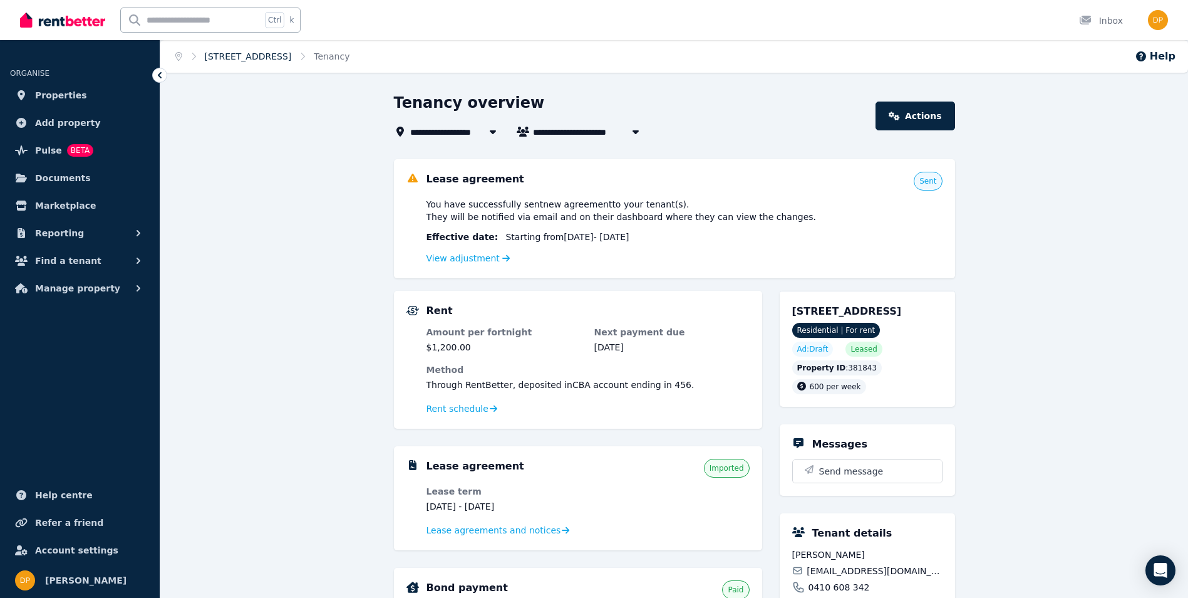
click at [239, 60] on link "5 Alawa Cres, Alawa" at bounding box center [248, 56] width 87 height 10
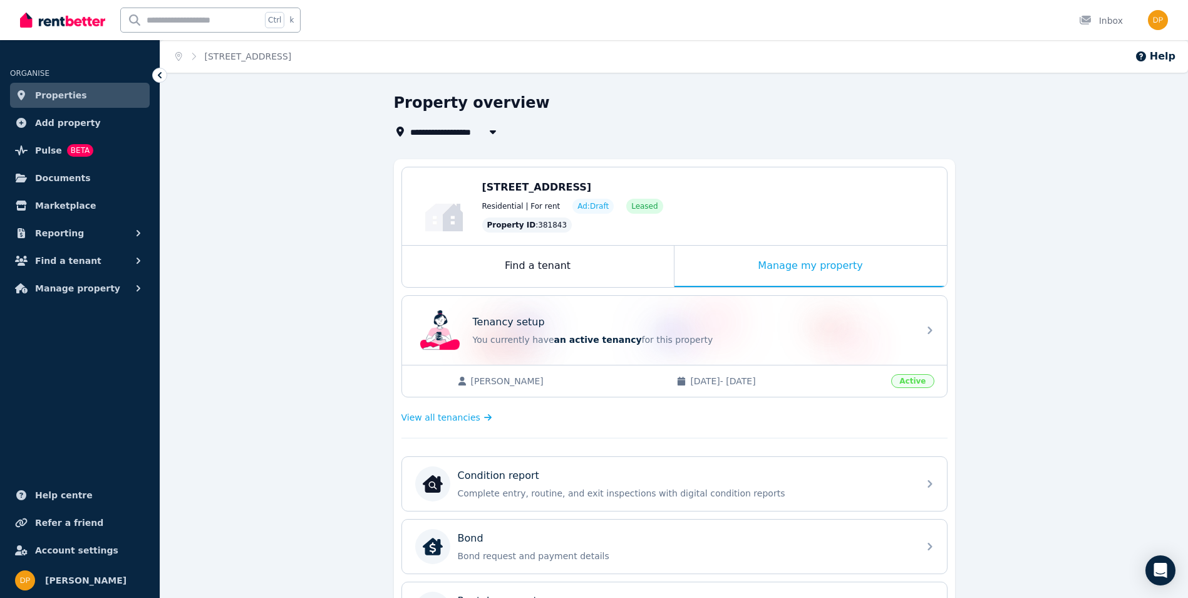
click at [838, 381] on span "01/04/2025 - 30/09/2025" at bounding box center [787, 381] width 194 height 13
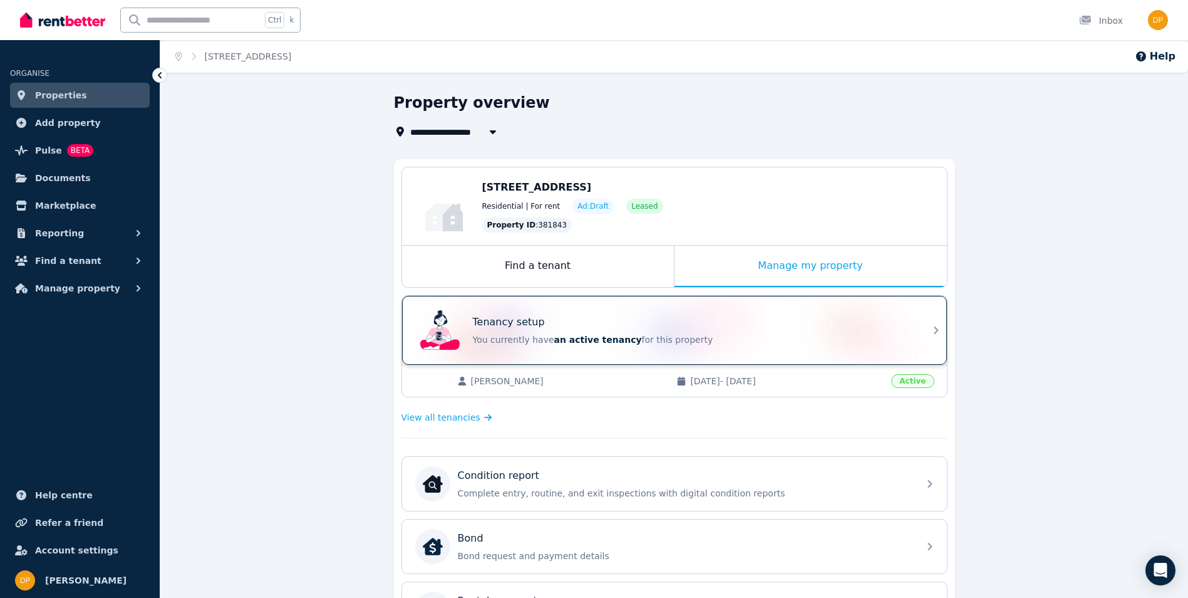
click at [572, 329] on div "Tenancy setup" at bounding box center [692, 321] width 438 height 15
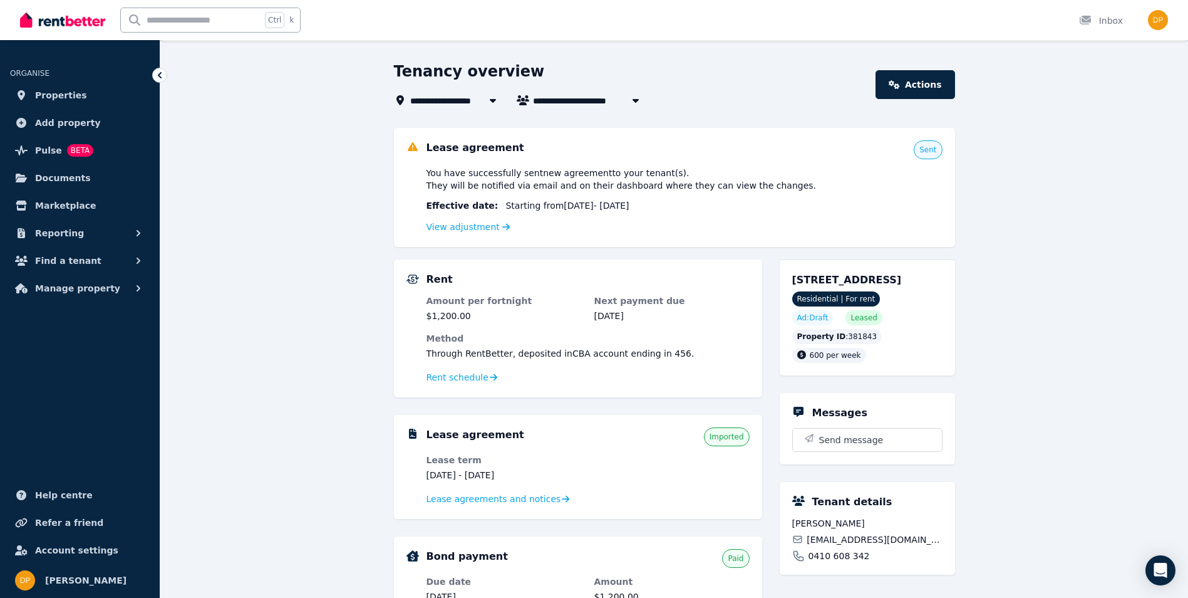
scroll to position [125, 0]
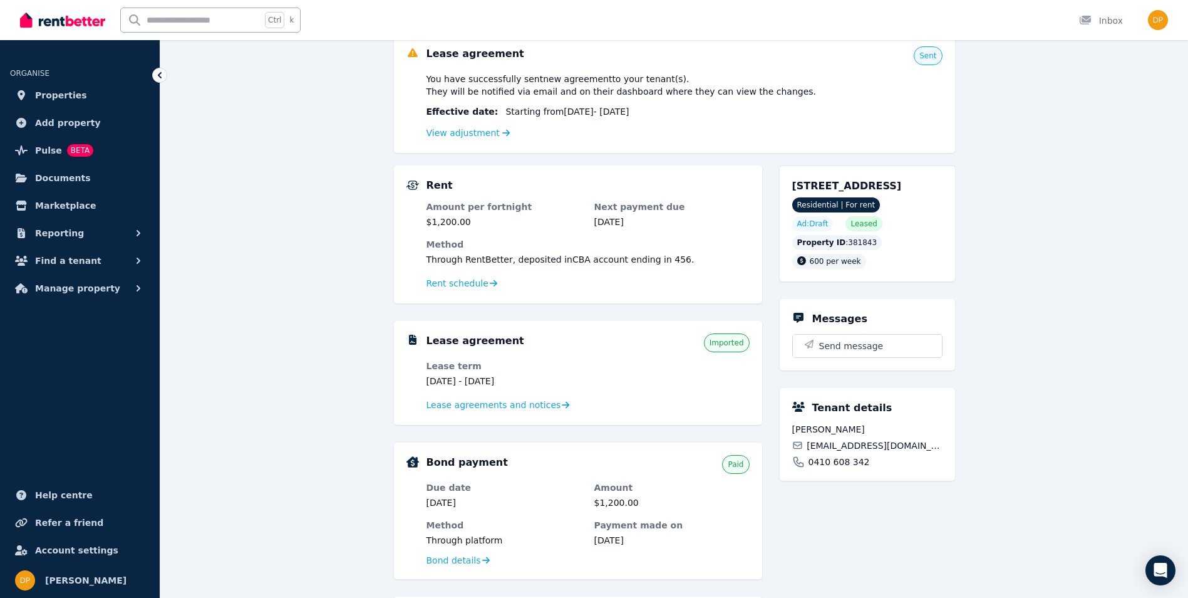
click at [349, 373] on div "**********" at bounding box center [674, 437] width 1028 height 940
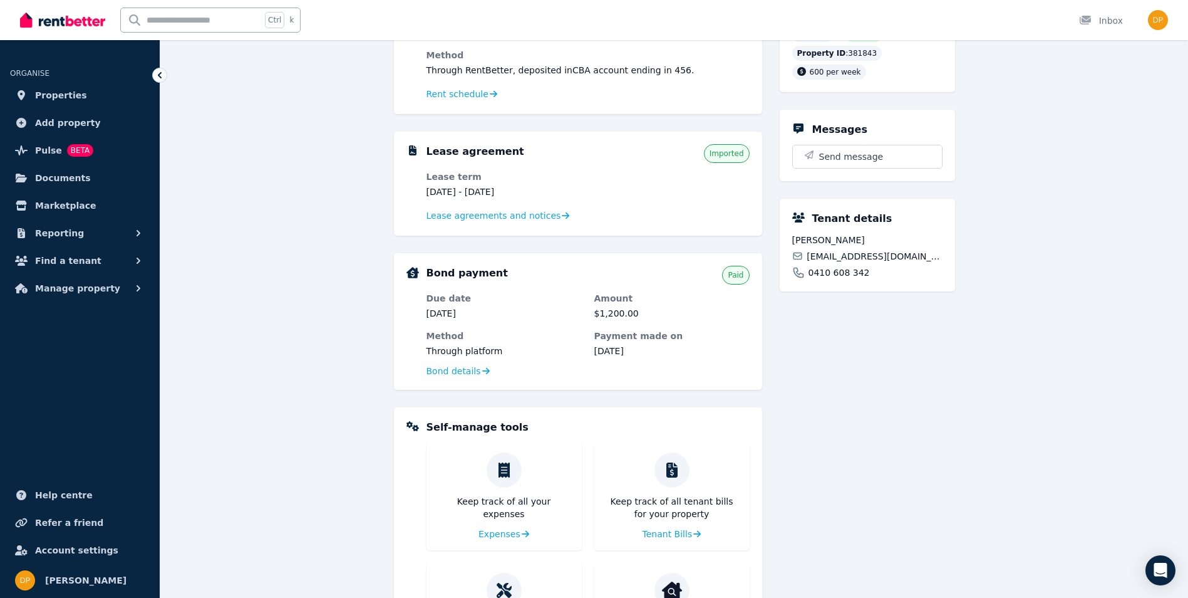
scroll to position [0, 0]
